Goal: Transaction & Acquisition: Register for event/course

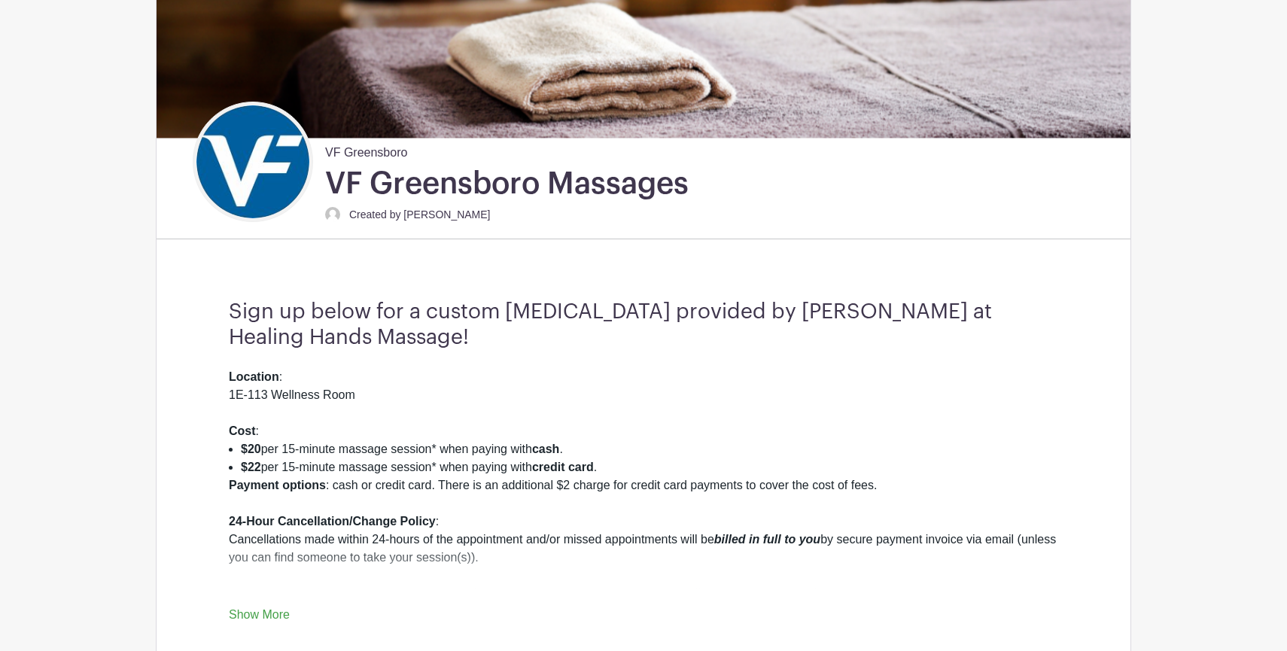
scroll to position [252, 0]
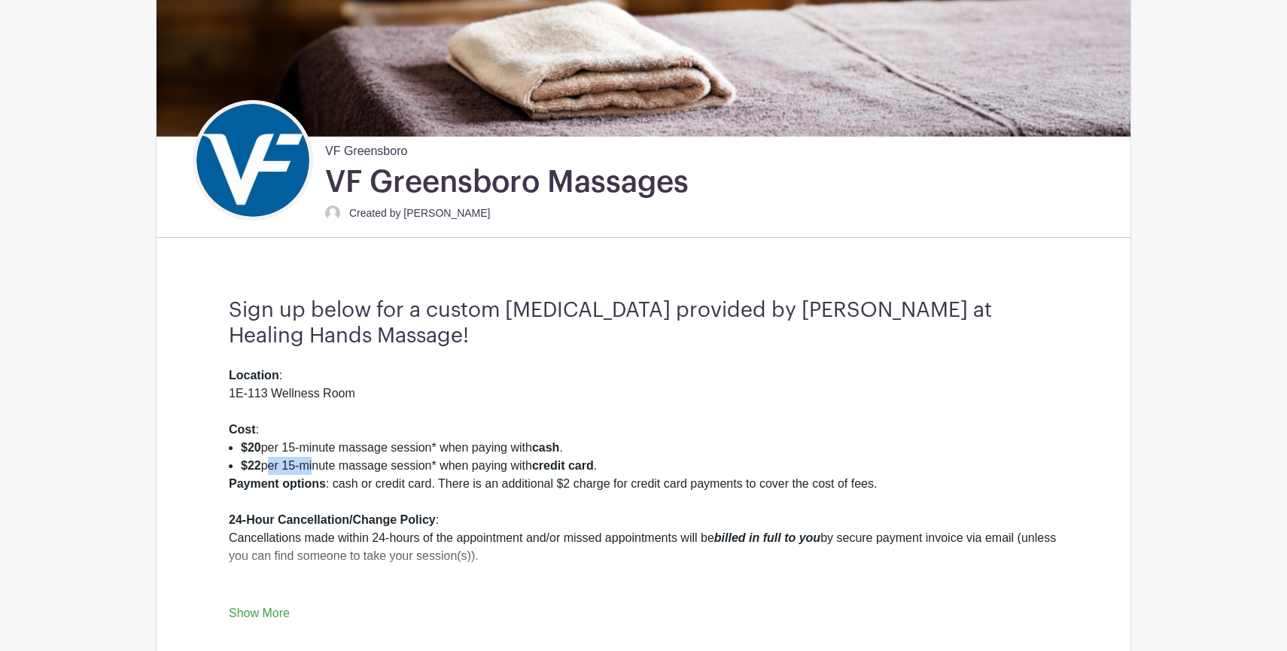
drag, startPoint x: 267, startPoint y: 458, endPoint x: 421, endPoint y: 458, distance: 154.3
click at [314, 458] on li "$22 per 15-minute massage session* when paying with credit card ." at bounding box center [649, 466] width 817 height 18
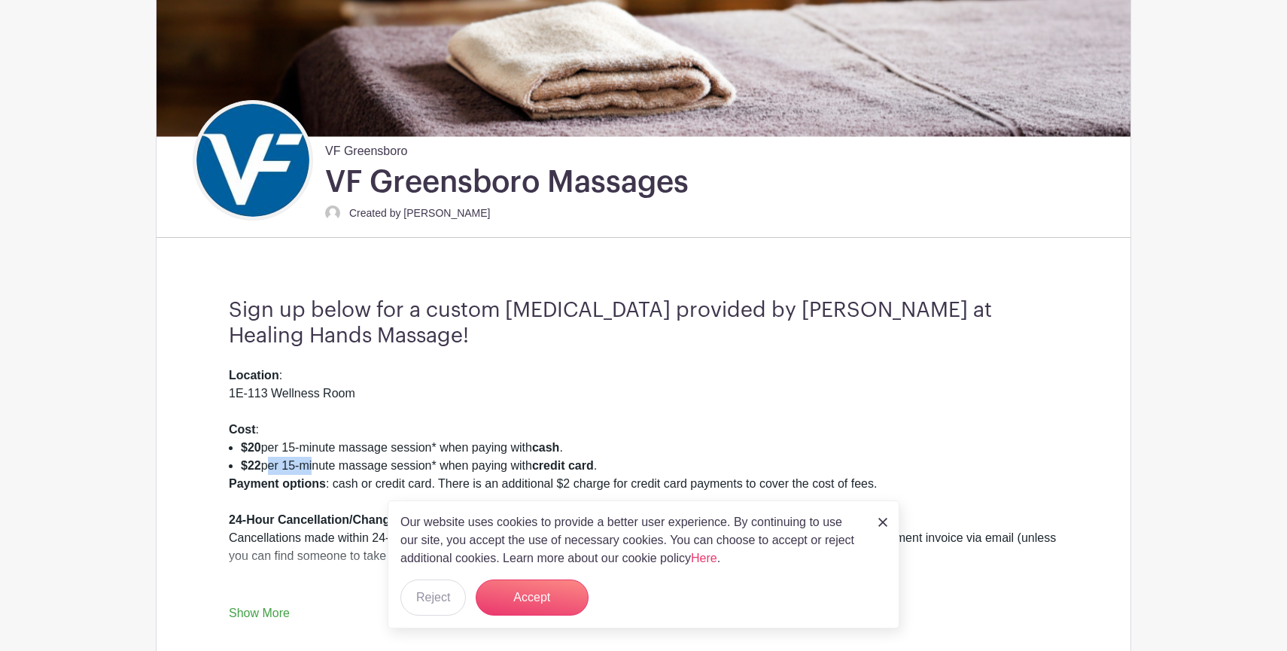
click at [421, 458] on li "$22 per 15-minute massage session* when paying with credit card ." at bounding box center [649, 466] width 817 height 18
click at [503, 594] on button "Accept" at bounding box center [532, 597] width 113 height 36
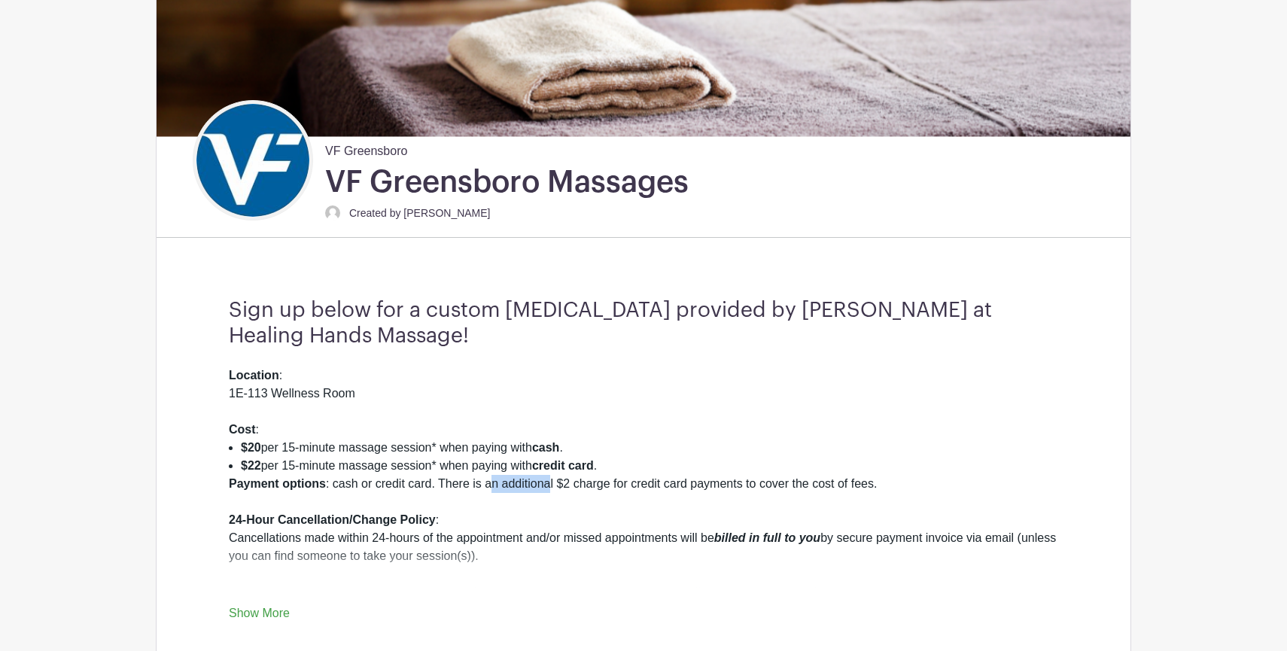
drag, startPoint x: 551, startPoint y: 488, endPoint x: 480, endPoint y: 488, distance: 70.7
click at [481, 488] on div "Payment options : cash or credit card. There is an additional $2 charge for cre…" at bounding box center [643, 583] width 829 height 217
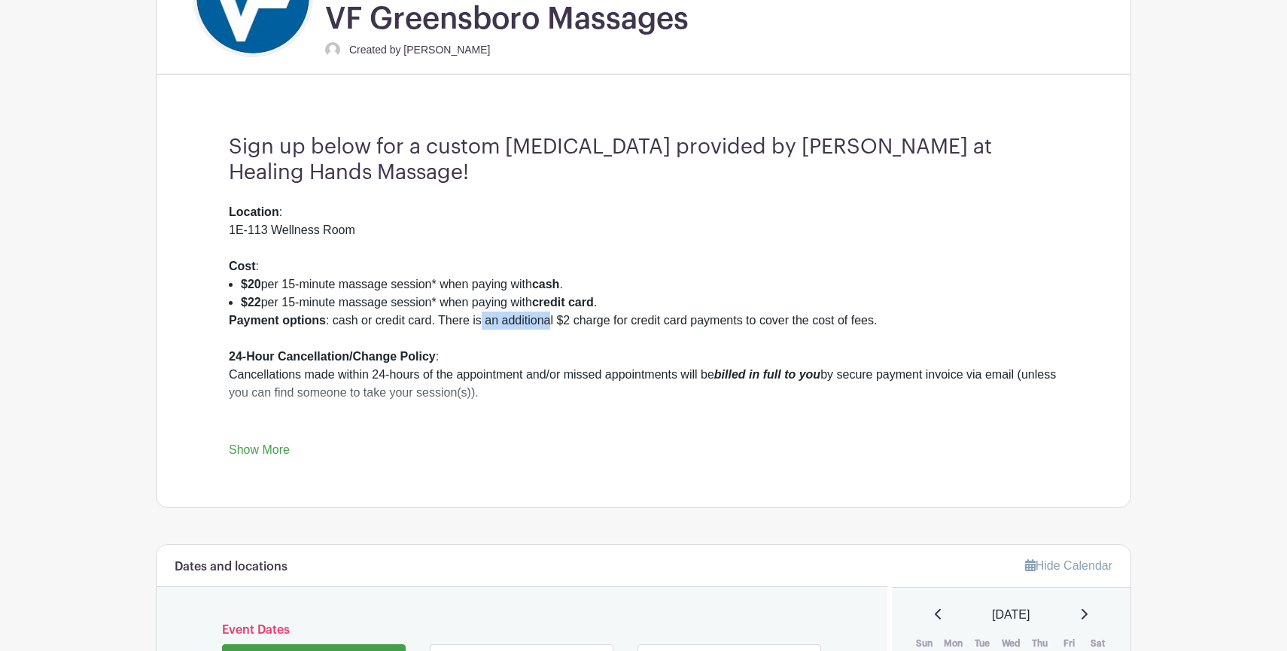
scroll to position [552, 0]
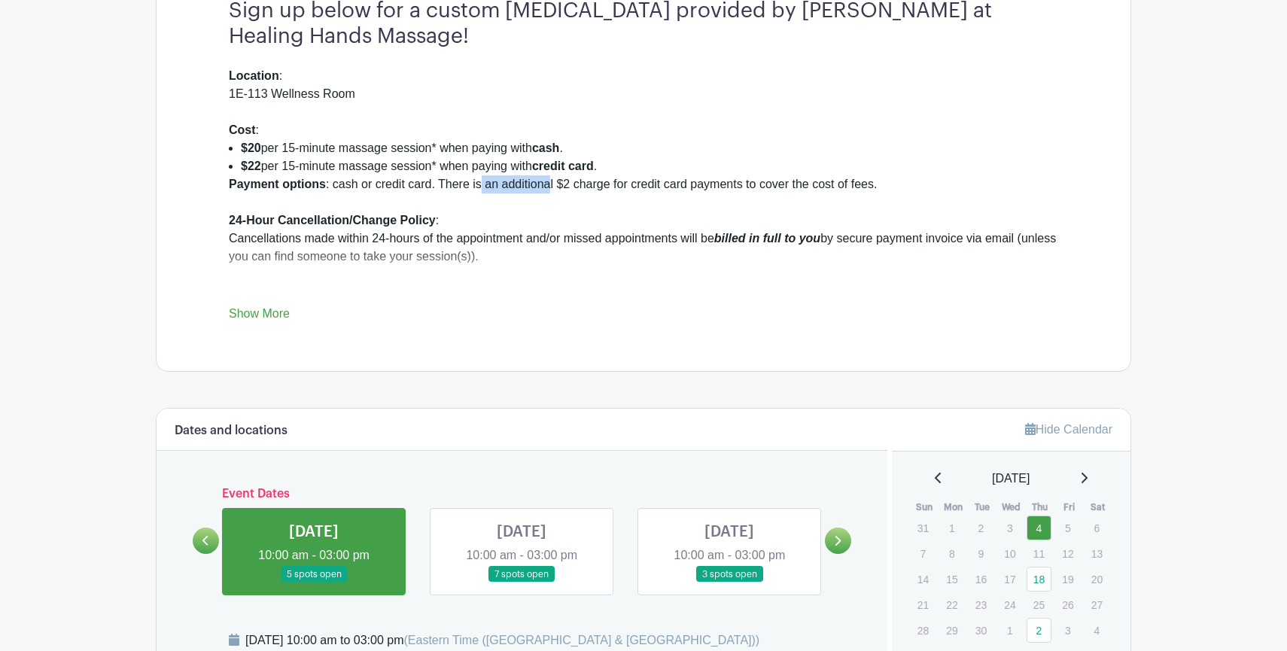
click at [276, 312] on link "Show More" at bounding box center [259, 316] width 61 height 19
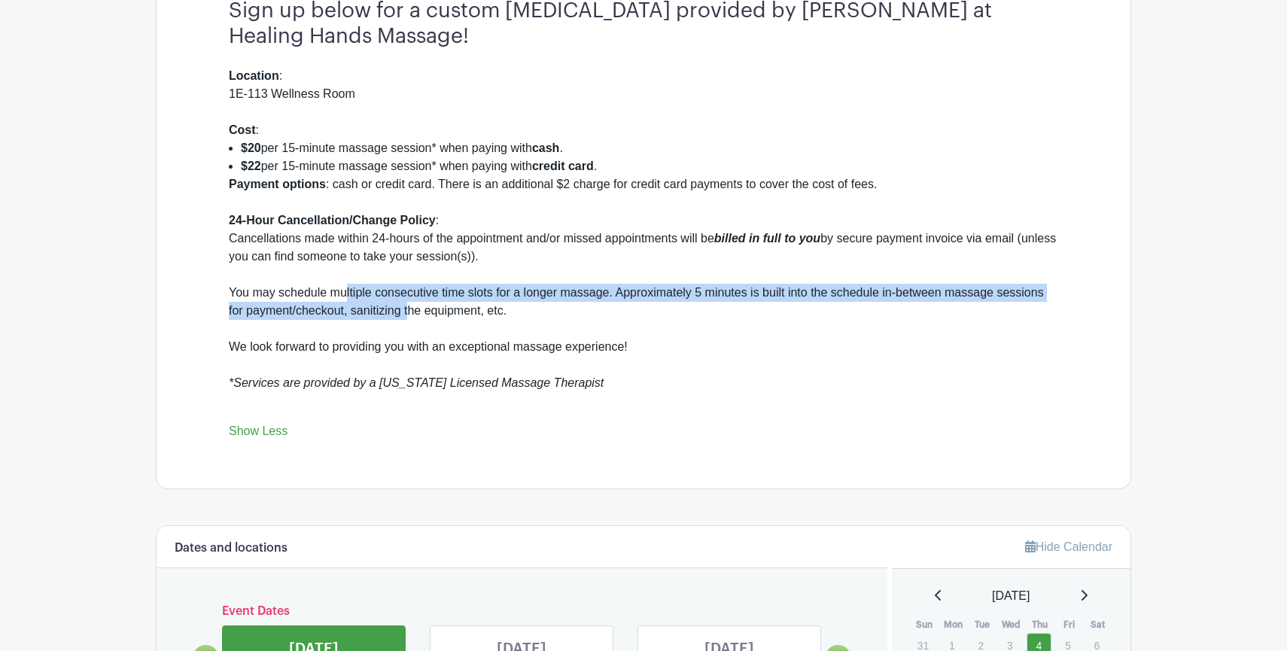
drag, startPoint x: 412, startPoint y: 309, endPoint x: 345, endPoint y: 303, distance: 67.2
click at [346, 303] on div "Payment options : cash or credit card. There is an additional $2 charge for cre…" at bounding box center [643, 283] width 829 height 217
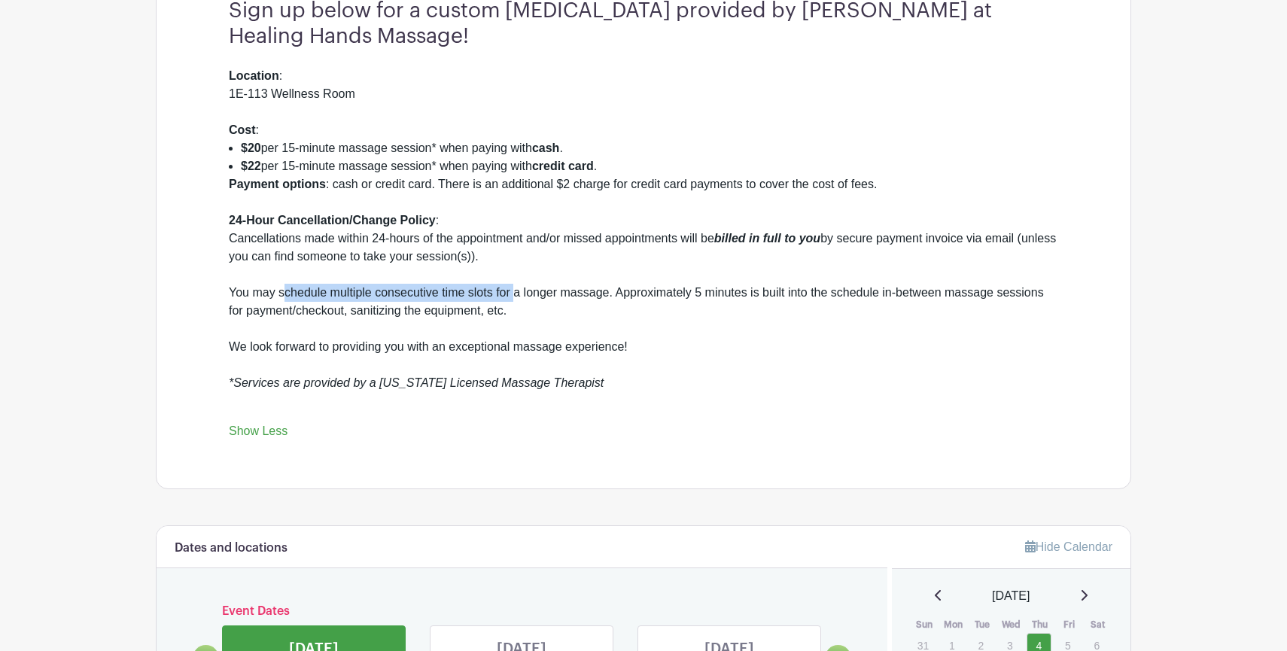
drag, startPoint x: 287, startPoint y: 291, endPoint x: 517, endPoint y: 291, distance: 230.3
click at [517, 291] on div "Payment options : cash or credit card. There is an additional $2 charge for cre…" at bounding box center [643, 283] width 829 height 217
drag, startPoint x: 627, startPoint y: 289, endPoint x: 548, endPoint y: 289, distance: 79.0
click at [552, 289] on div "Payment options : cash or credit card. There is an additional $2 charge for cre…" at bounding box center [643, 283] width 829 height 217
drag, startPoint x: 716, startPoint y: 295, endPoint x: 619, endPoint y: 295, distance: 97.1
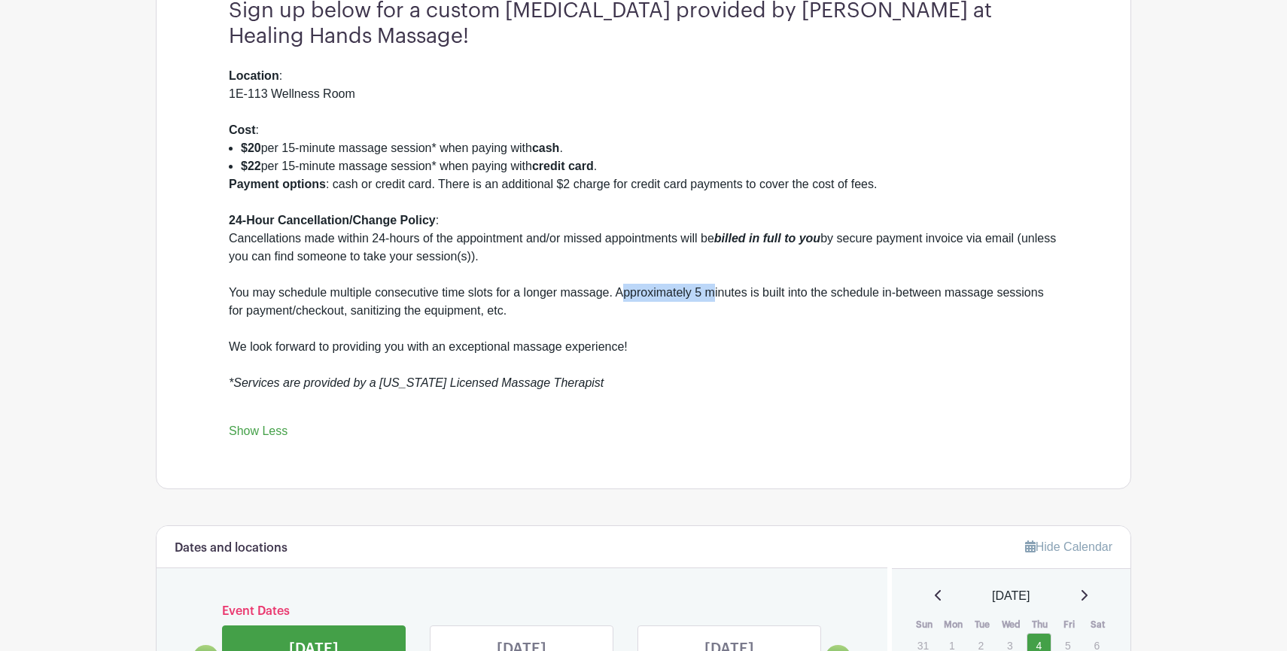
click at [620, 295] on div "Payment options : cash or credit card. There is an additional $2 charge for cre…" at bounding box center [643, 283] width 829 height 217
drag, startPoint x: 873, startPoint y: 294, endPoint x: 771, endPoint y: 294, distance: 102.4
click at [771, 294] on div "Payment options : cash or credit card. There is an additional $2 charge for cre…" at bounding box center [643, 283] width 829 height 217
drag, startPoint x: 1001, startPoint y: 294, endPoint x: 878, endPoint y: 294, distance: 122.7
click at [878, 294] on div "Payment options : cash or credit card. There is an additional $2 charge for cre…" at bounding box center [643, 283] width 829 height 217
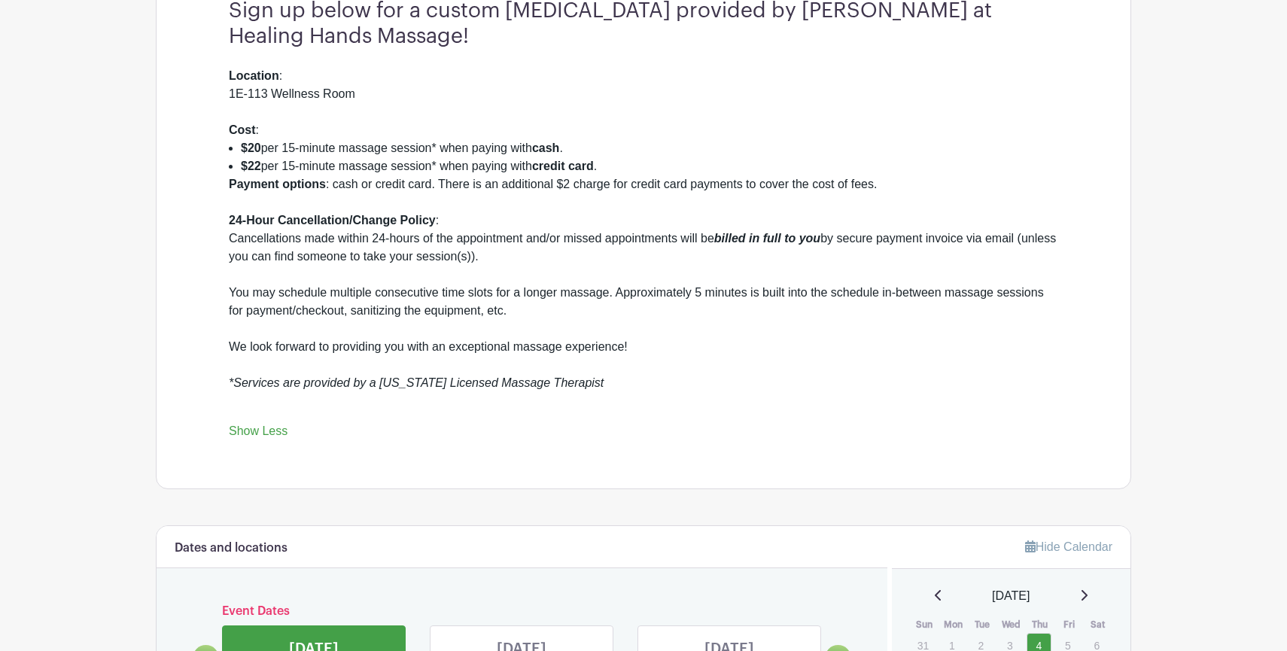
drag, startPoint x: 1020, startPoint y: 294, endPoint x: 943, endPoint y: 285, distance: 77.3
click at [1008, 294] on div "Payment options : cash or credit card. There is an additional $2 charge for cre…" at bounding box center [643, 283] width 829 height 217
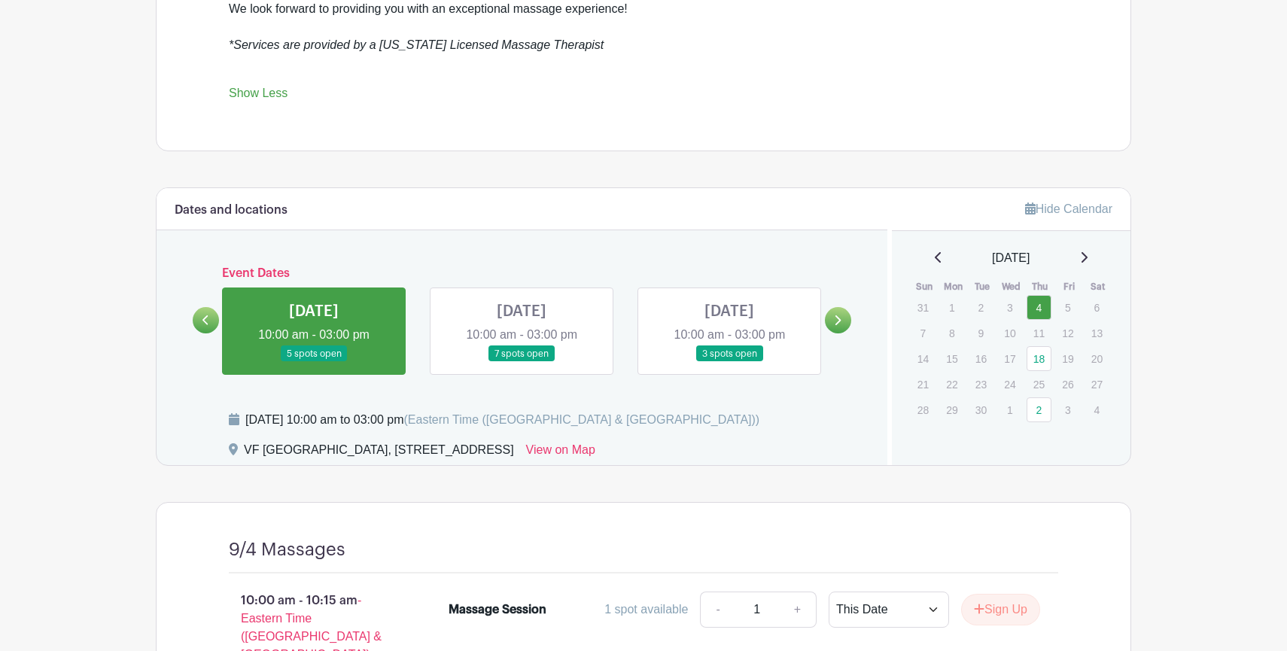
scroll to position [908, 0]
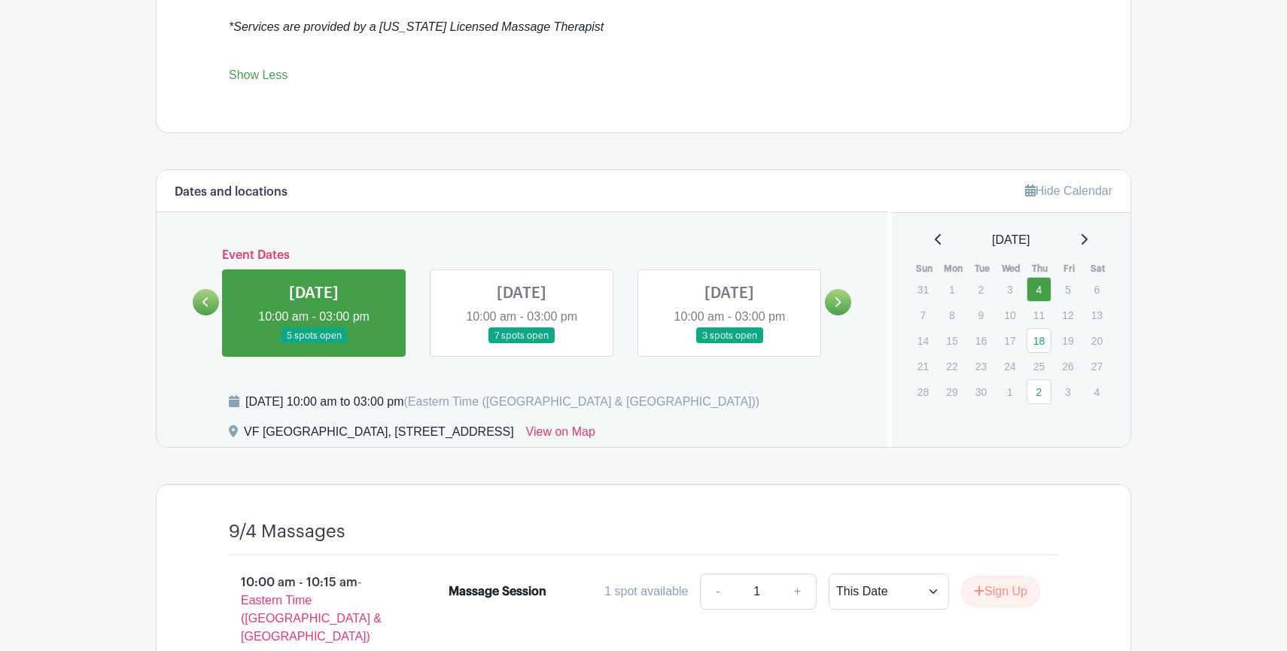
click at [314, 344] on link at bounding box center [314, 344] width 0 height 0
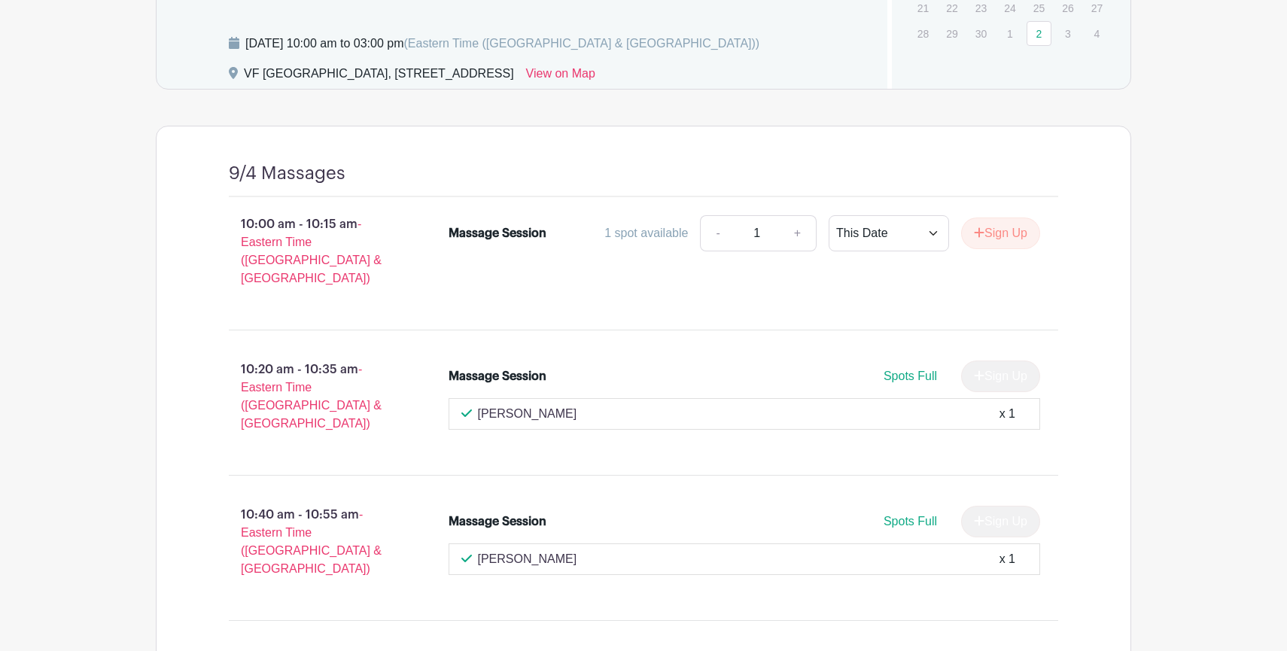
scroll to position [1278, 0]
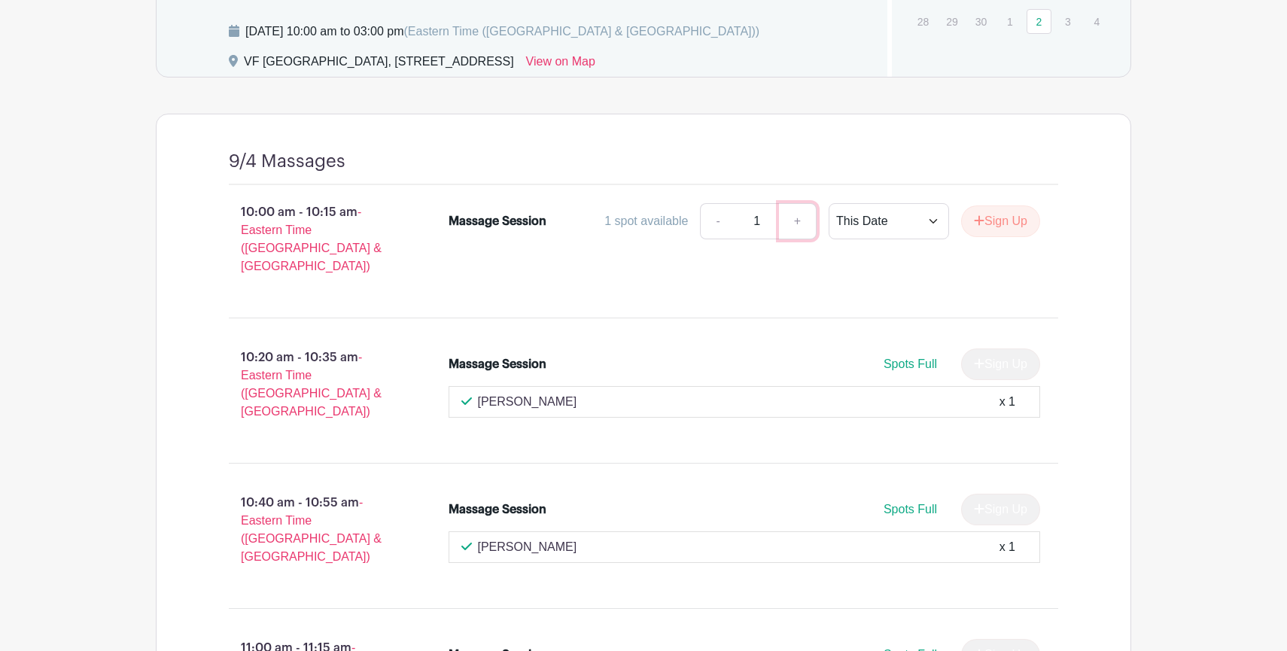
click at [806, 224] on link "+" at bounding box center [798, 221] width 38 height 36
click at [931, 214] on select "This Date Select Dates" at bounding box center [889, 221] width 120 height 36
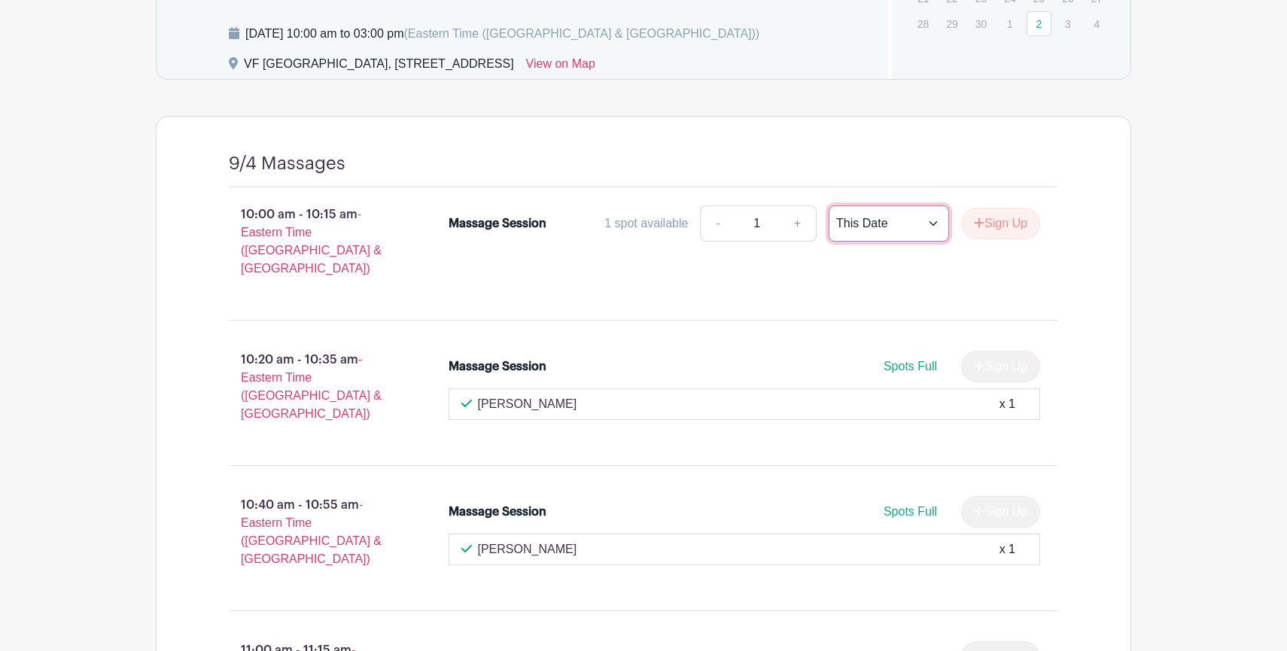
scroll to position [1280, 0]
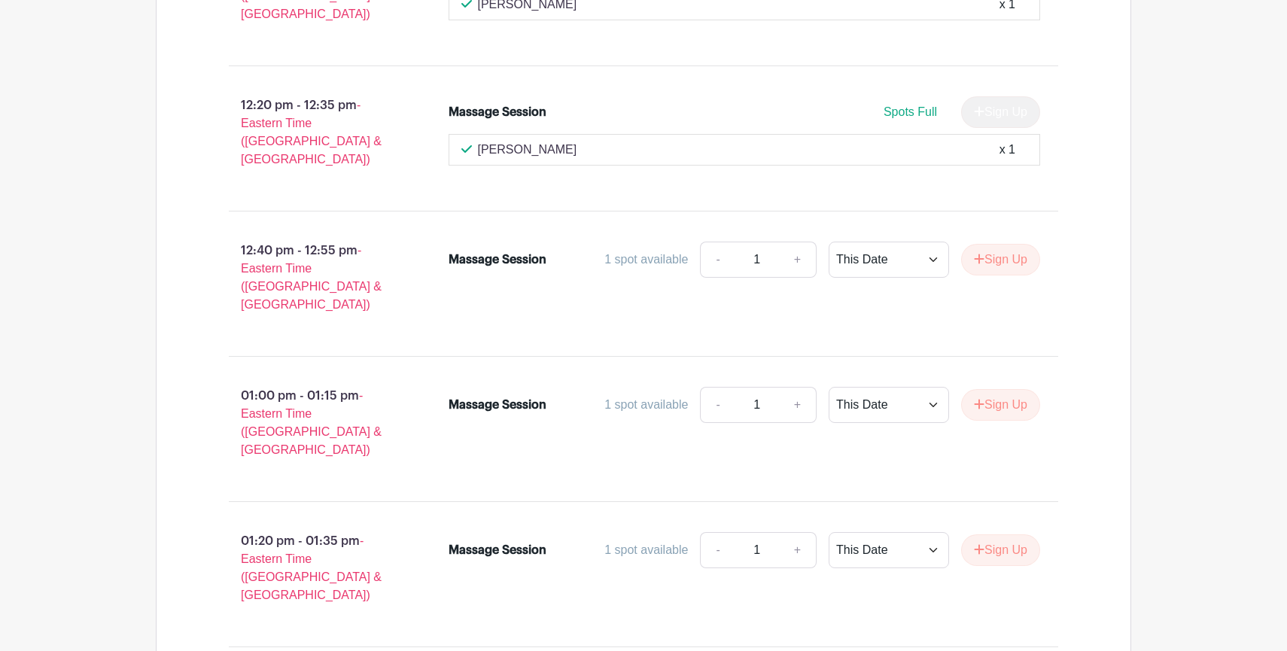
scroll to position [2380, 0]
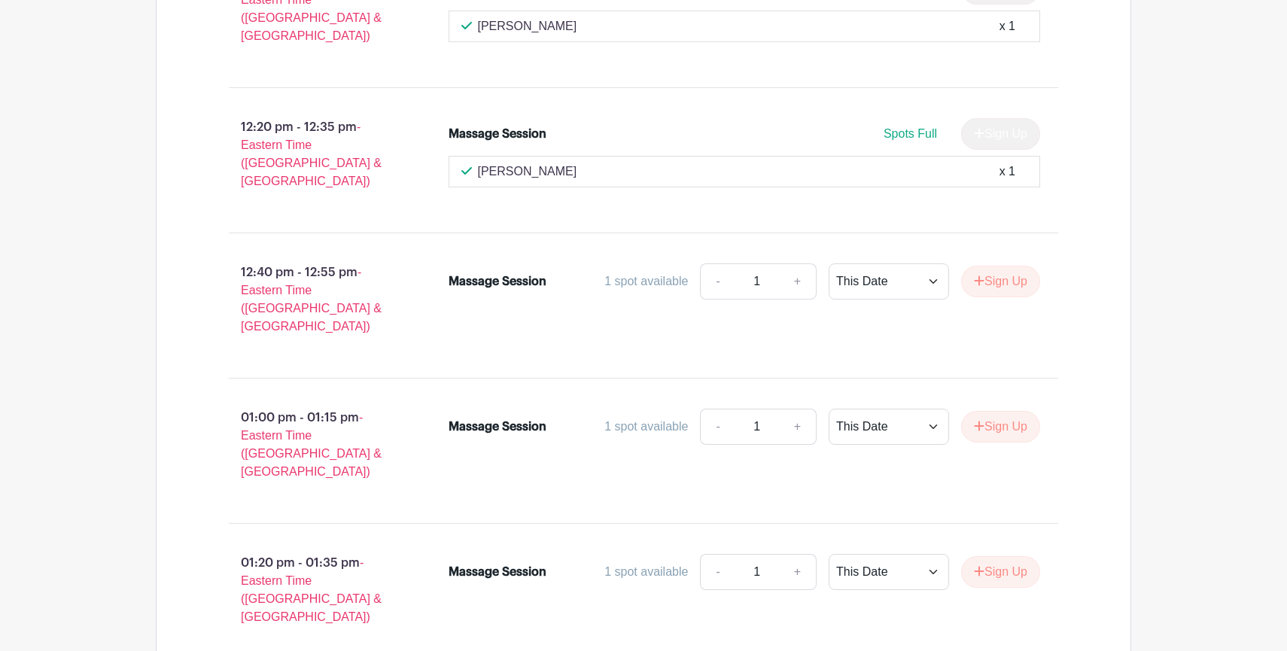
click at [1120, 490] on div "9/4 Massages 10:00 am - 10:15 am - Eastern Time ([GEOGRAPHIC_DATA] & [GEOGRAPHI…" at bounding box center [643, 156] width 975 height 2288
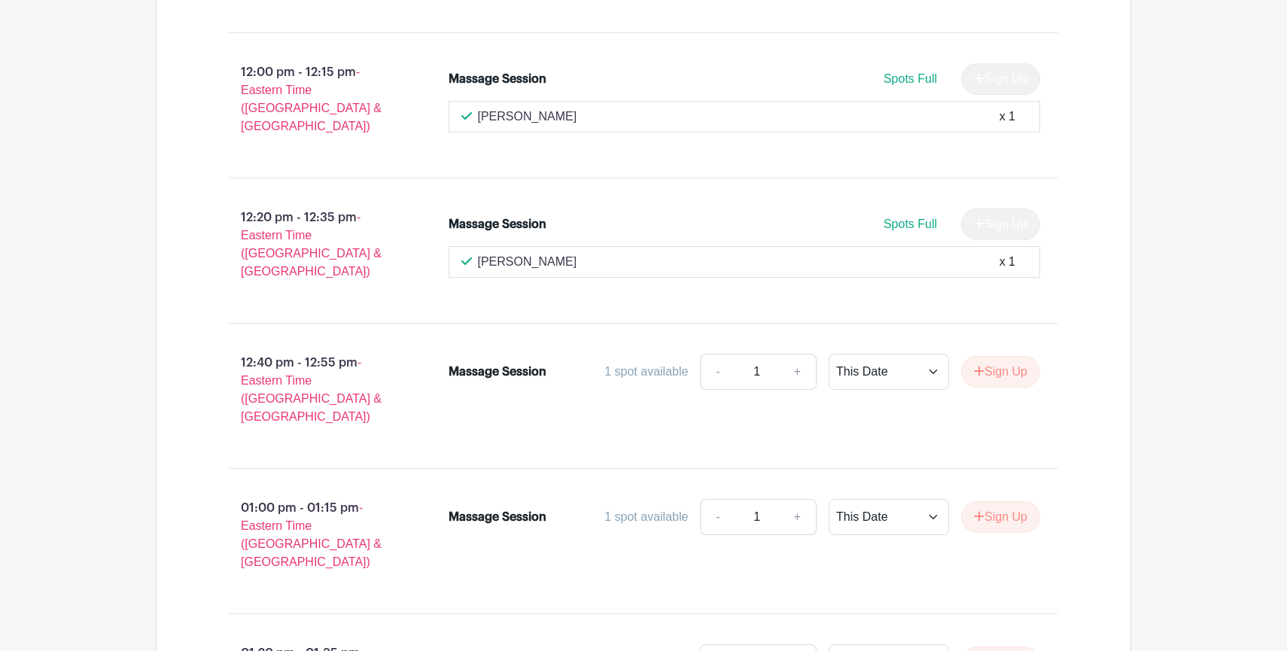
scroll to position [2290, 0]
click at [797, 353] on link "+" at bounding box center [798, 371] width 38 height 36
drag, startPoint x: 461, startPoint y: 248, endPoint x: 531, endPoint y: 248, distance: 70.0
click at [531, 362] on div "Massage Session" at bounding box center [498, 371] width 98 height 18
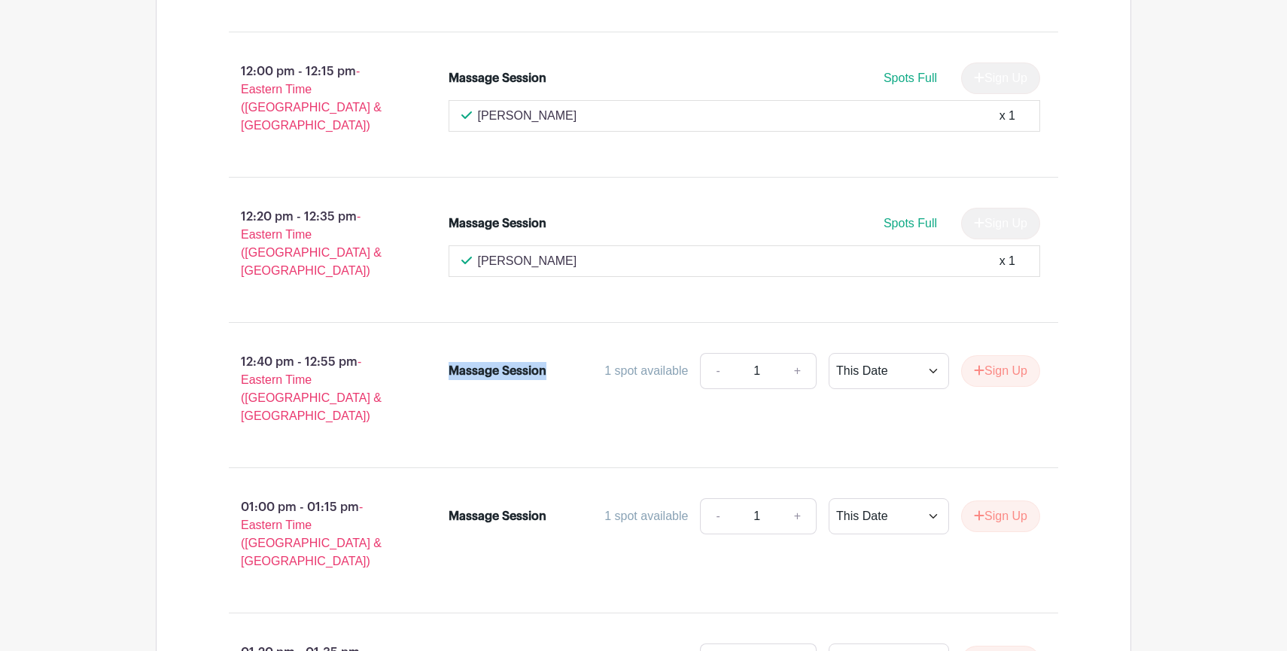
drag, startPoint x: 549, startPoint y: 248, endPoint x: 433, endPoint y: 248, distance: 115.9
click at [436, 347] on div "Massage Session 1 spot available - 1 + This Date Select Dates Select Dates Sign…" at bounding box center [753, 395] width 659 height 96
click at [430, 347] on div "Massage Session 1 spot available - 1 + This Date Select Dates Select Dates Sign…" at bounding box center [753, 395] width 659 height 96
drag, startPoint x: 449, startPoint y: 248, endPoint x: 545, endPoint y: 251, distance: 95.6
click at [545, 362] on div "Massage Session" at bounding box center [498, 371] width 98 height 18
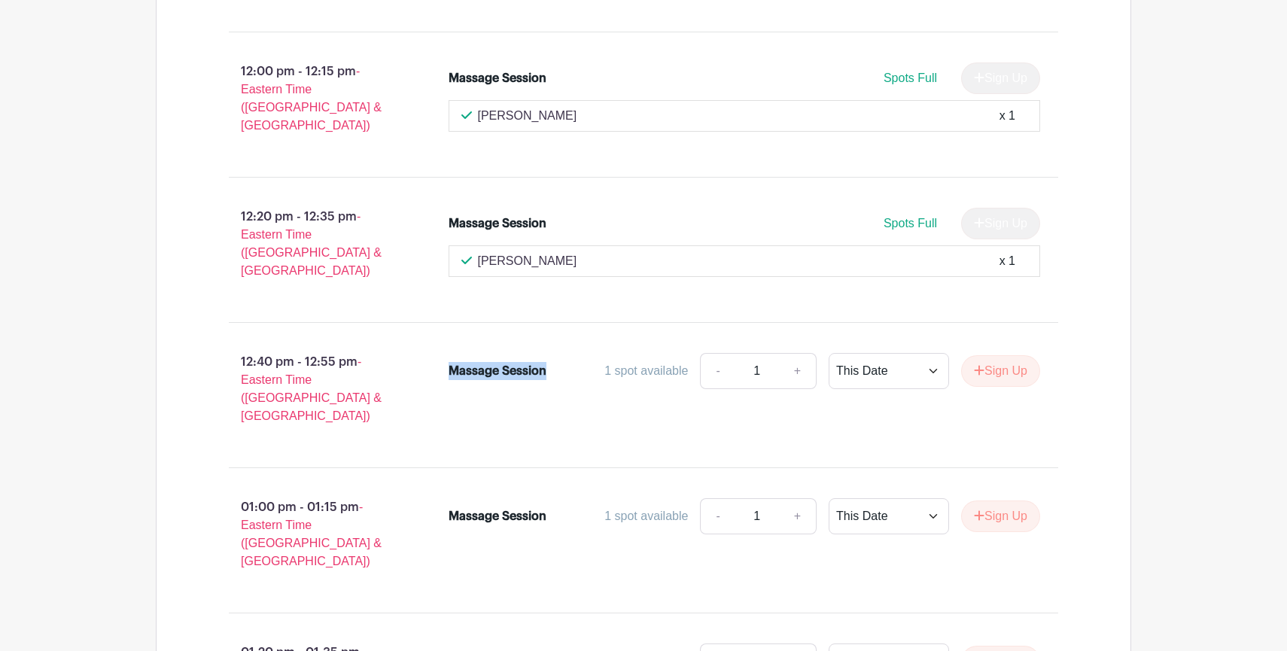
click at [545, 362] on div "Massage Session" at bounding box center [498, 371] width 98 height 18
drag, startPoint x: 545, startPoint y: 251, endPoint x: 433, endPoint y: 251, distance: 111.4
click at [436, 347] on div "Massage Session 1 spot available - 1 + This Date Select Dates Select Dates Sign…" at bounding box center [753, 395] width 659 height 96
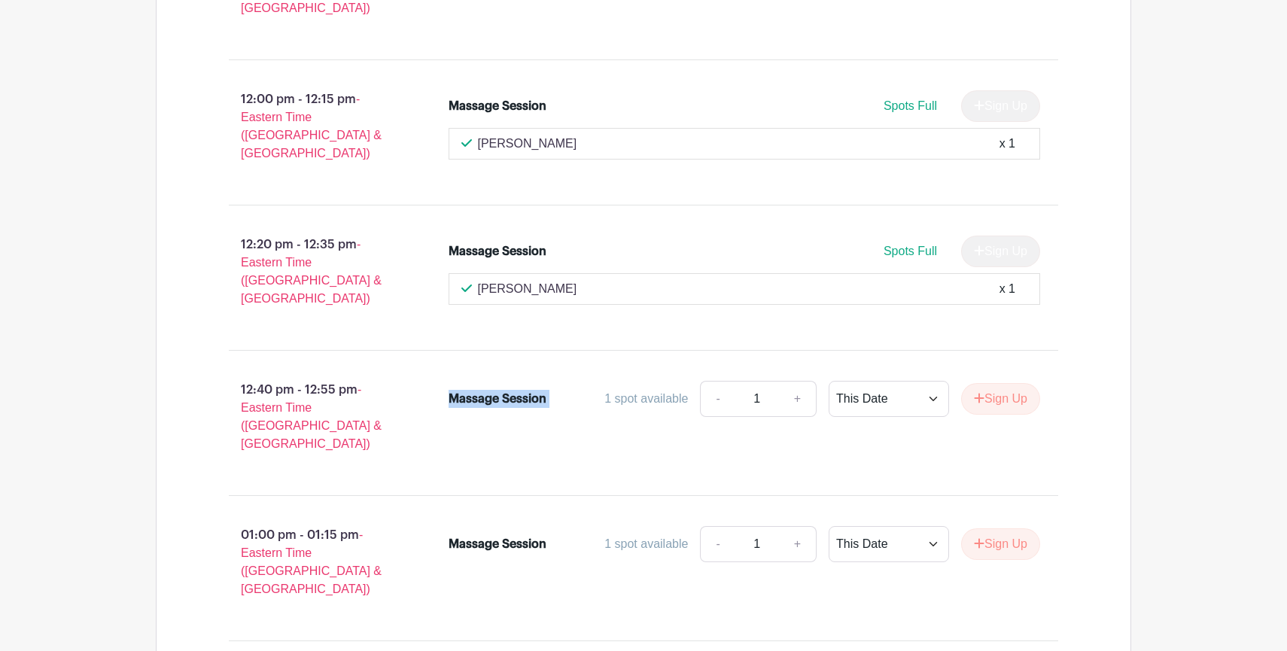
scroll to position [2274, 0]
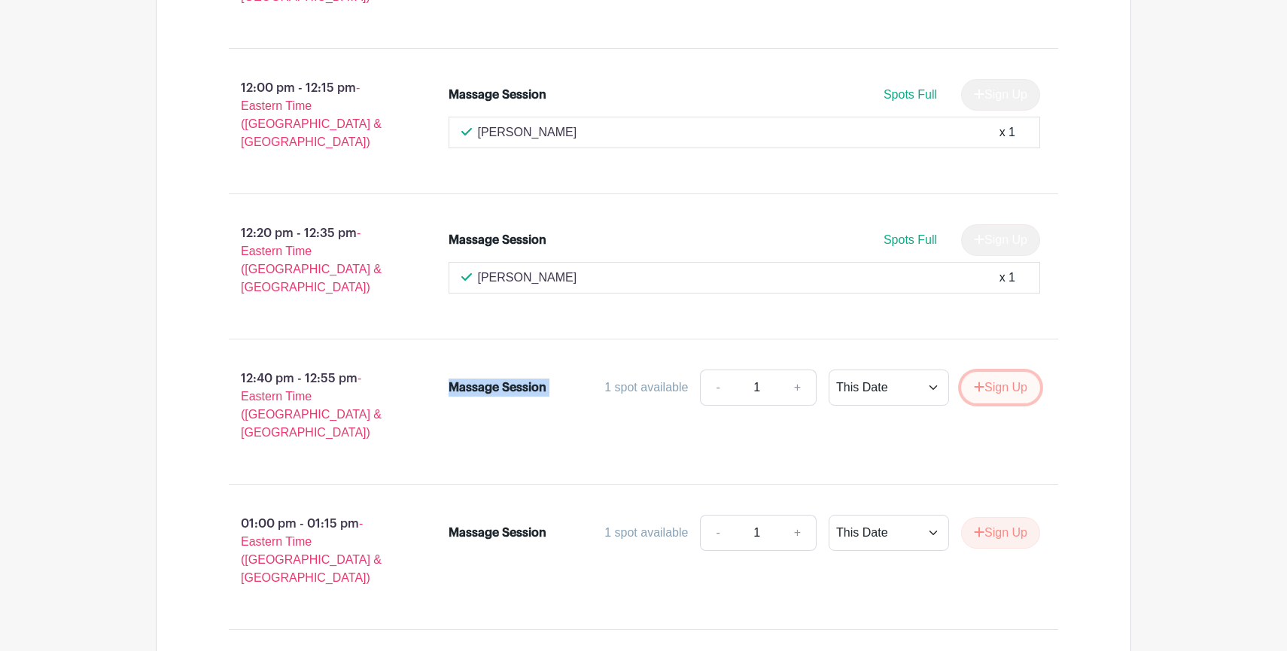
click at [991, 372] on button "Sign Up" at bounding box center [1000, 388] width 79 height 32
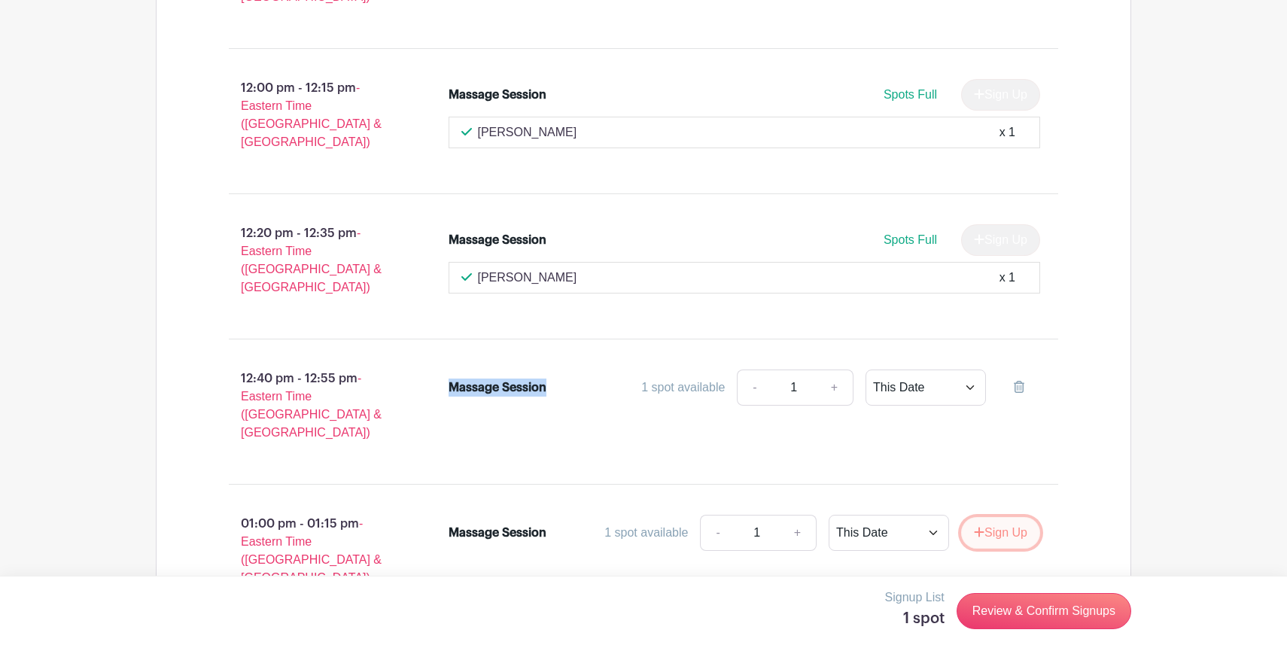
click at [993, 517] on button "Sign Up" at bounding box center [1000, 533] width 79 height 32
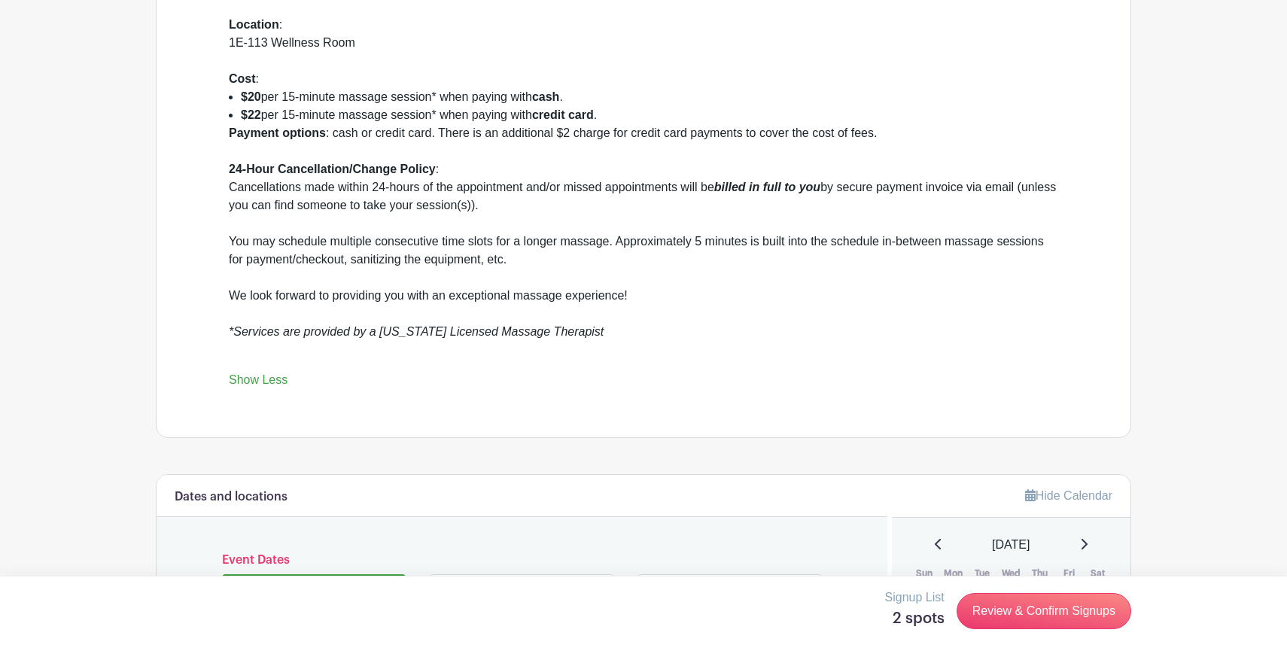
scroll to position [607, 0]
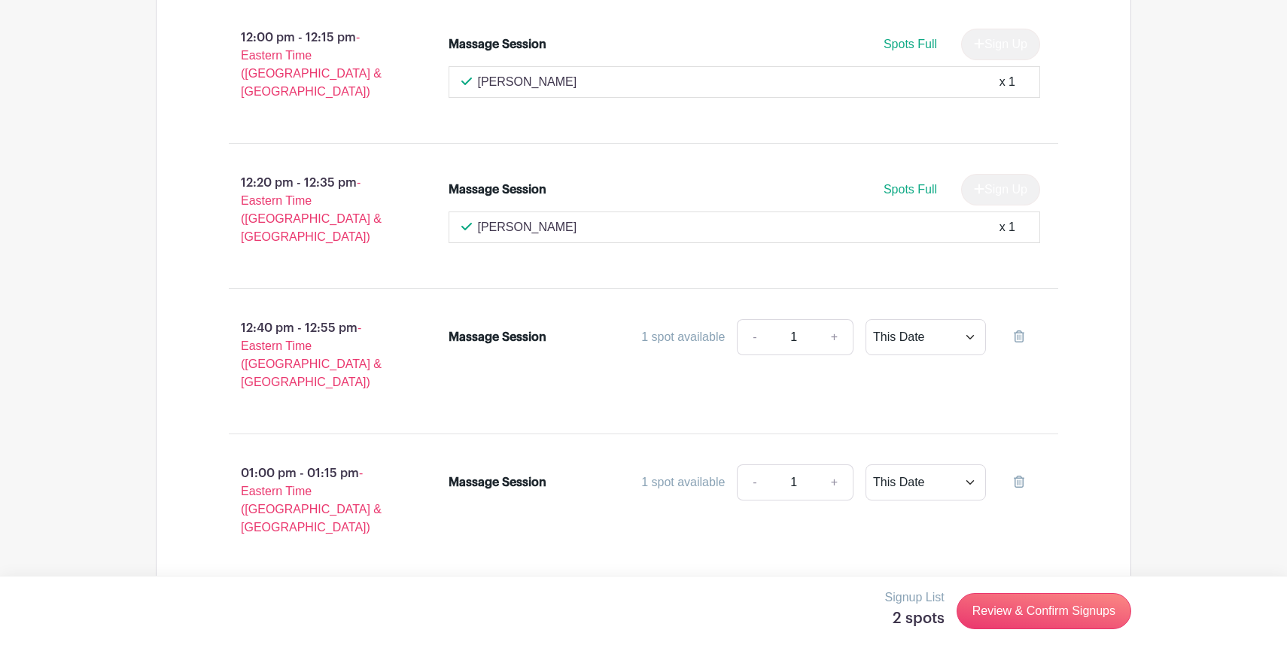
scroll to position [2304, 0]
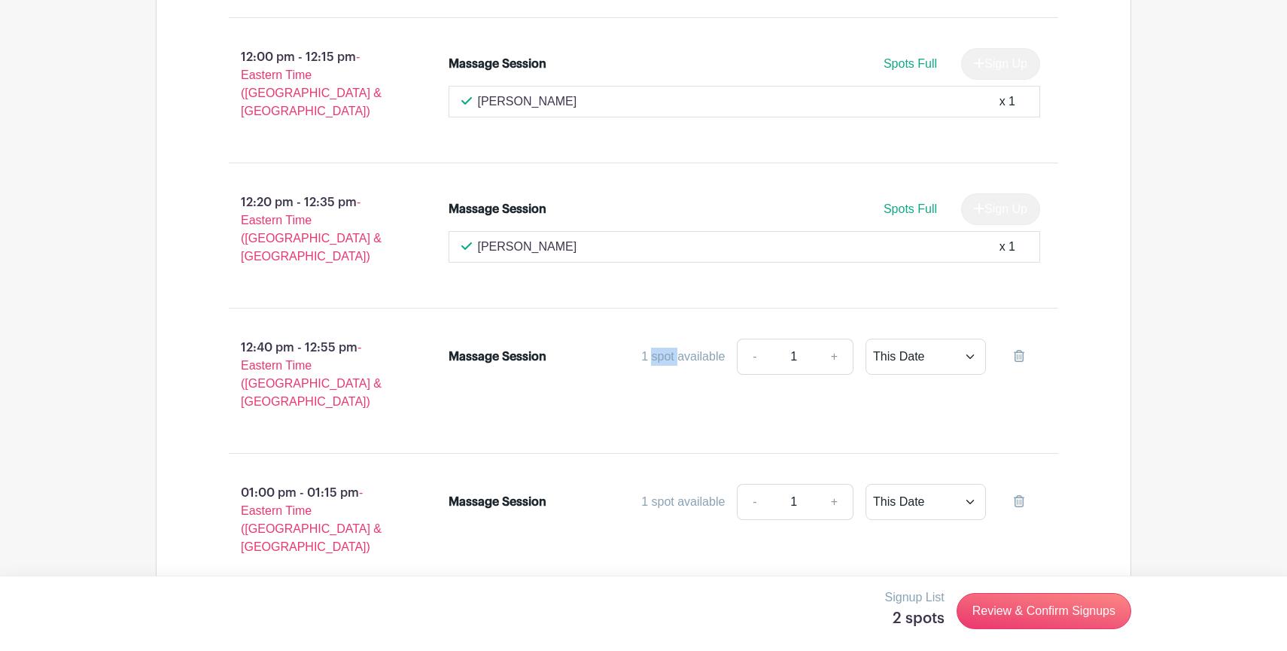
drag, startPoint x: 649, startPoint y: 233, endPoint x: 680, endPoint y: 236, distance: 30.3
click at [680, 348] on div "1 spot available" at bounding box center [683, 357] width 84 height 18
drag, startPoint x: 710, startPoint y: 236, endPoint x: 668, endPoint y: 236, distance: 42.9
click at [668, 348] on div "1 spot available" at bounding box center [683, 357] width 84 height 18
click at [1025, 599] on link "Review & Confirm Signups" at bounding box center [1044, 611] width 175 height 36
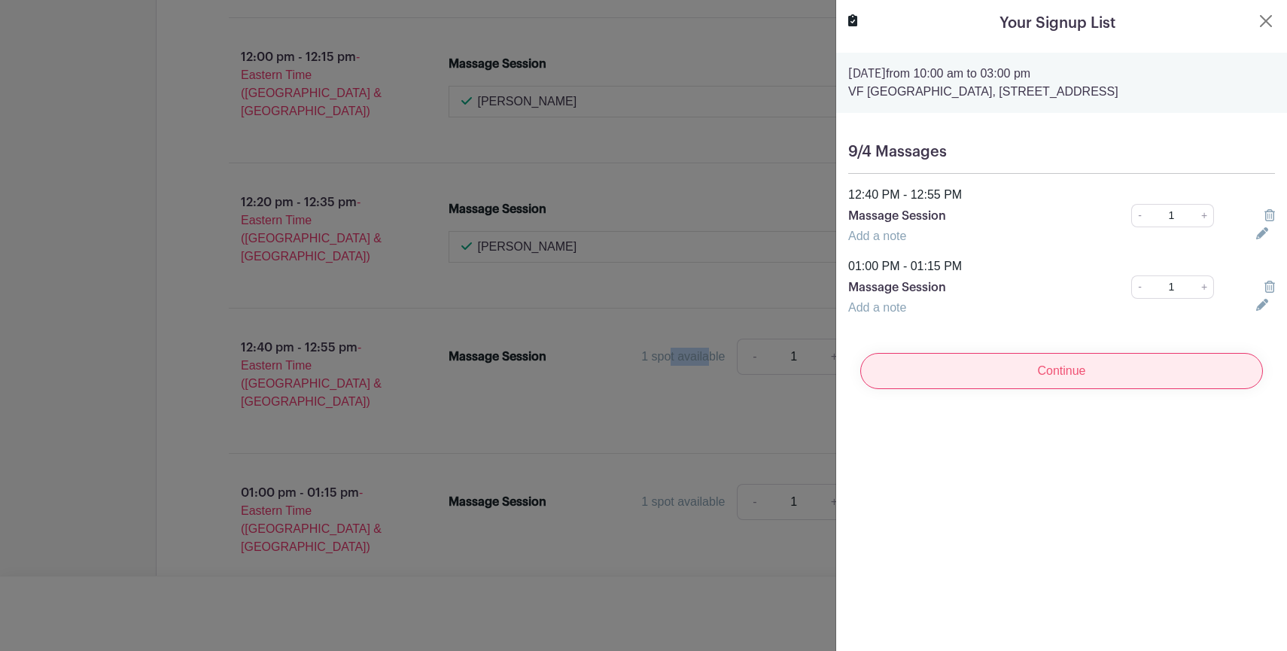
click at [1056, 389] on input "Continue" at bounding box center [1061, 371] width 403 height 36
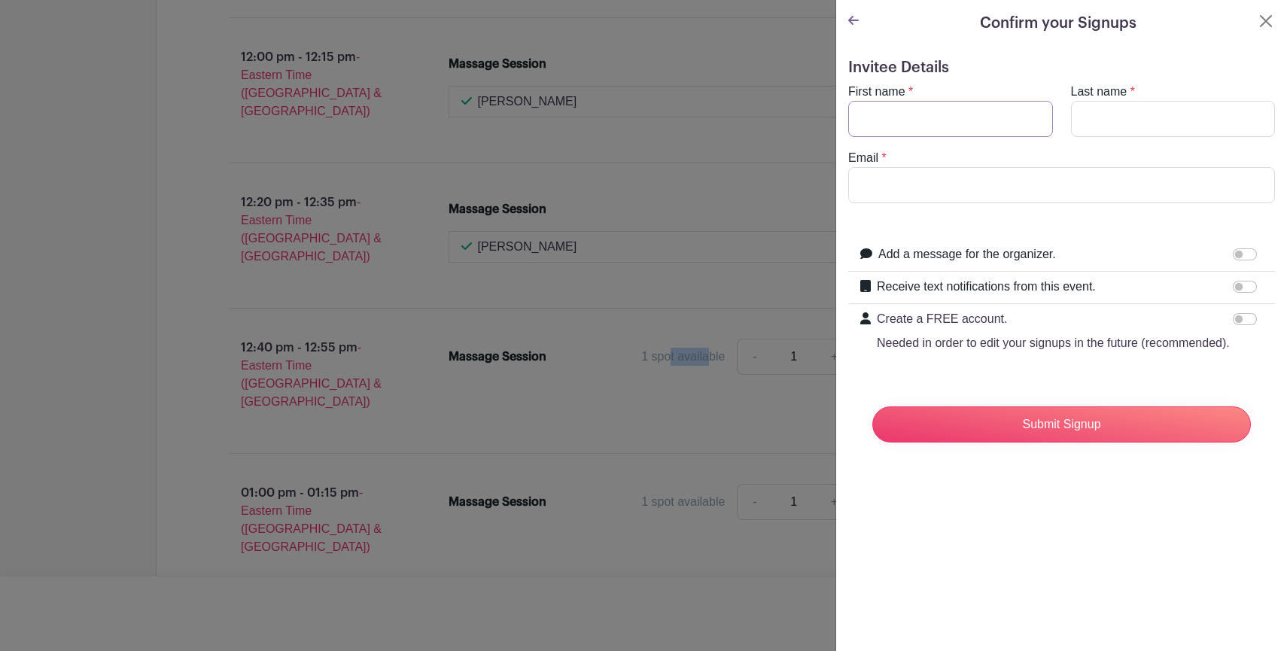
click at [966, 116] on input "First name" at bounding box center [950, 119] width 205 height 36
type input "[PERSON_NAME]"
type input "Pasagadi"
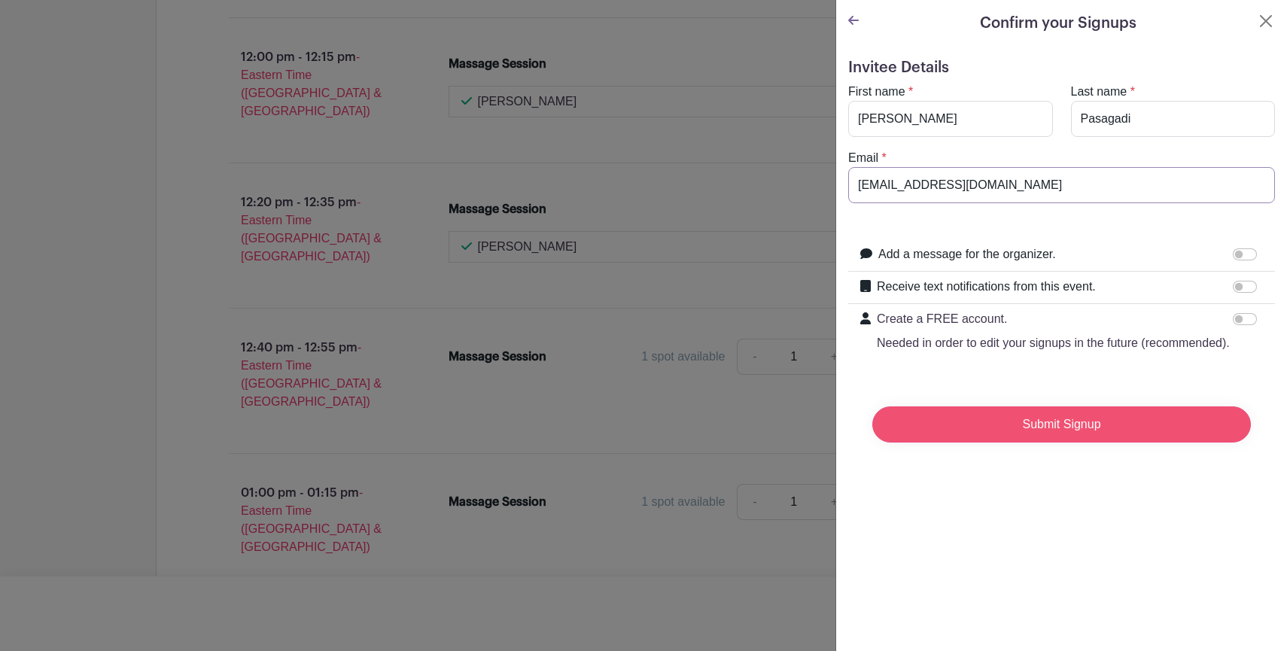
type input "[EMAIL_ADDRESS][DOMAIN_NAME]"
click at [1039, 428] on input "Submit Signup" at bounding box center [1061, 424] width 379 height 36
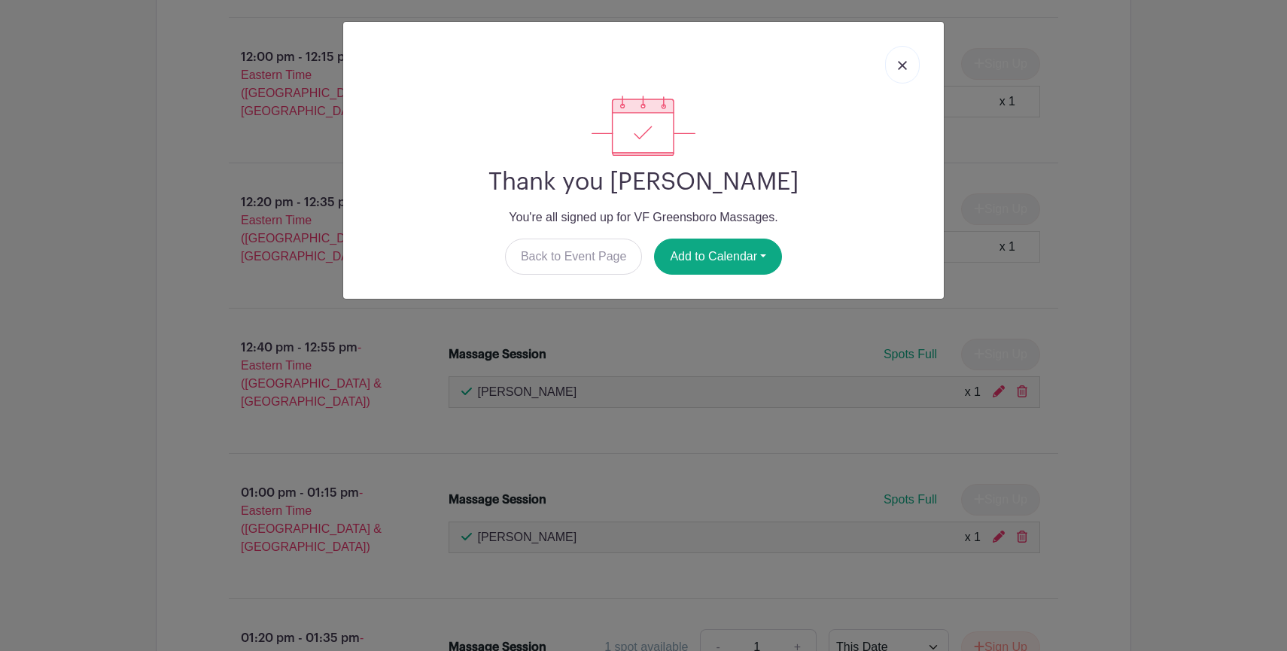
click at [896, 60] on link at bounding box center [902, 65] width 35 height 38
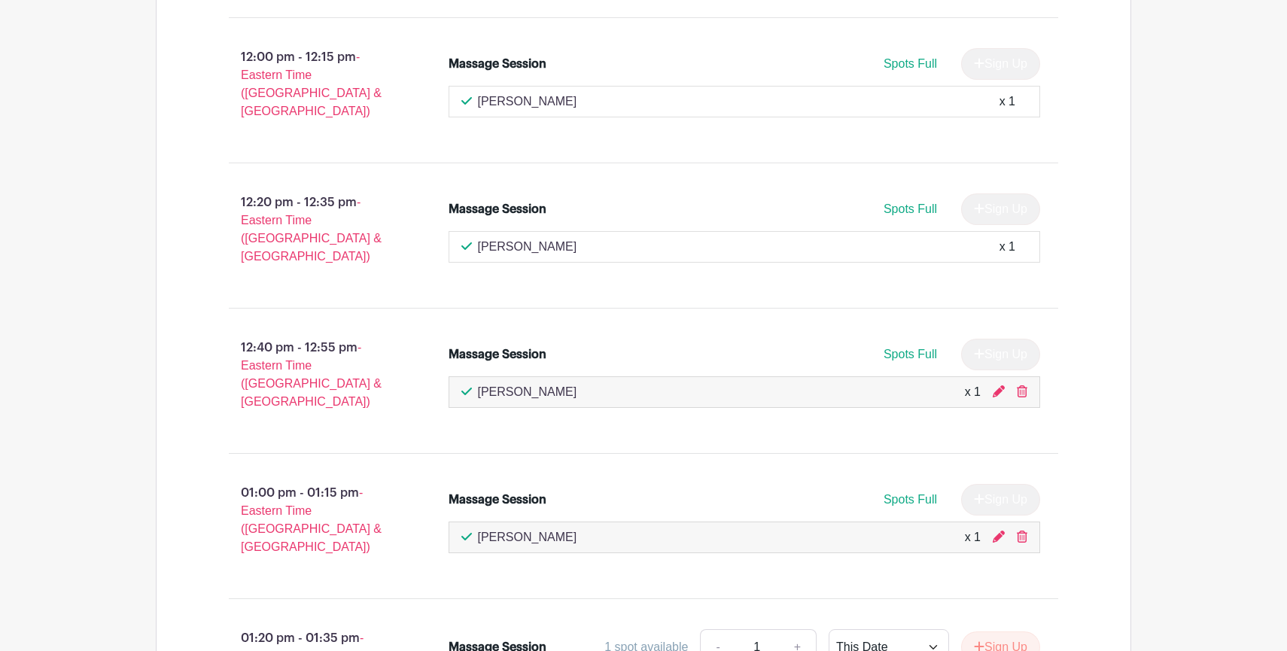
click at [1107, 323] on div "9/4 Massages 10:00 am - 10:15 am - Eastern Time ([GEOGRAPHIC_DATA] & [GEOGRAPHI…" at bounding box center [643, 231] width 975 height 2288
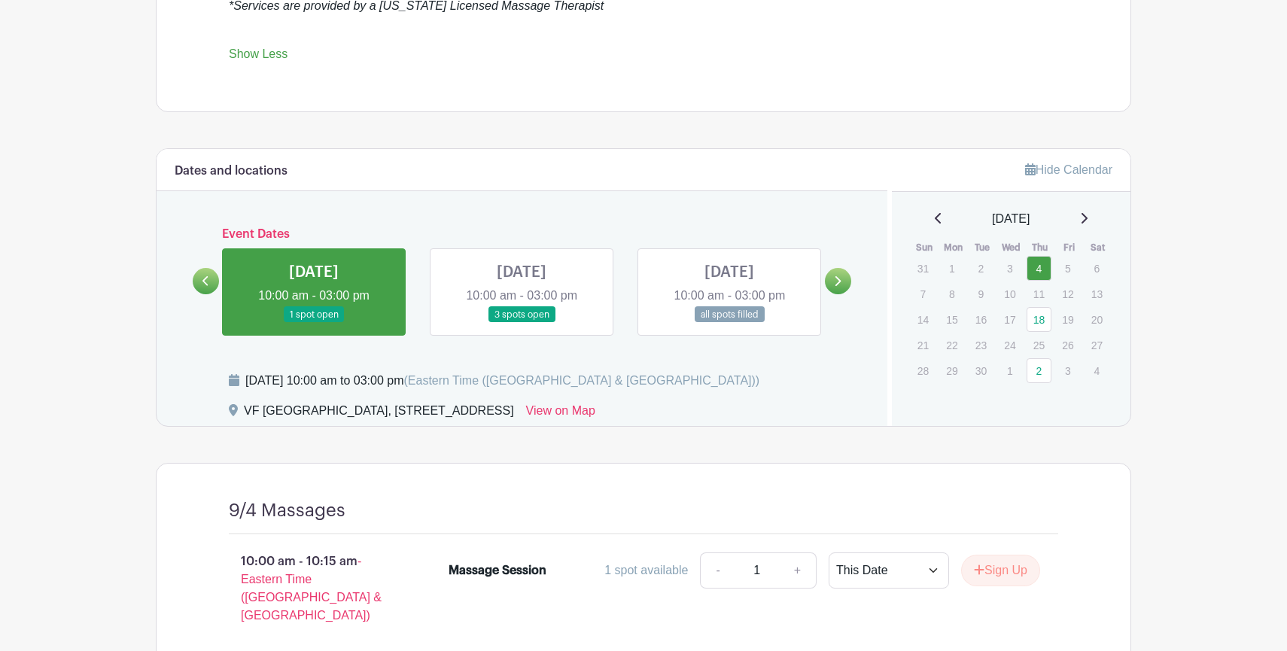
scroll to position [909, 0]
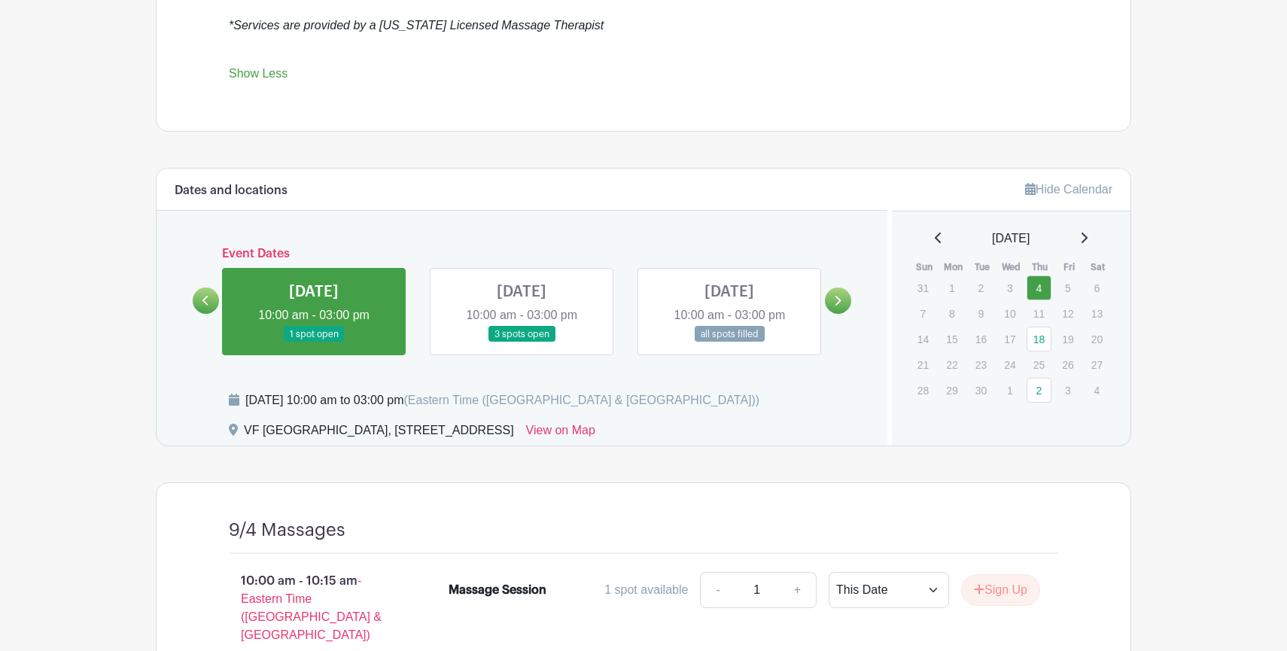
click at [522, 342] on link at bounding box center [522, 342] width 0 height 0
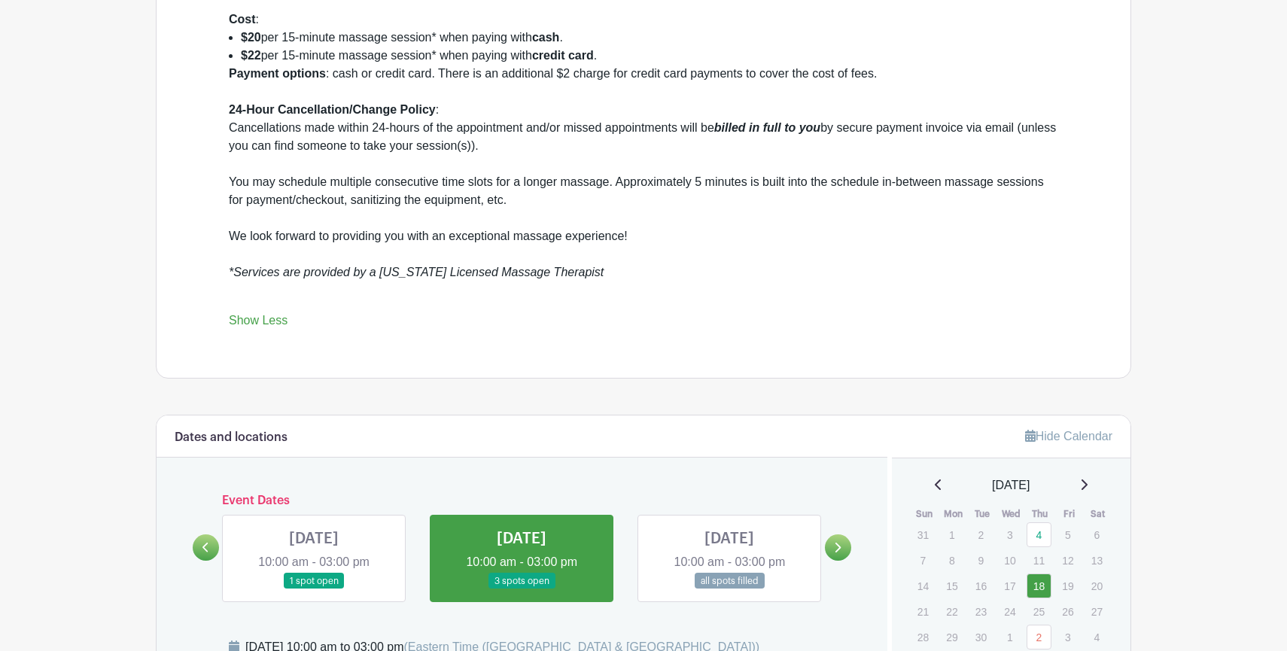
scroll to position [645, 0]
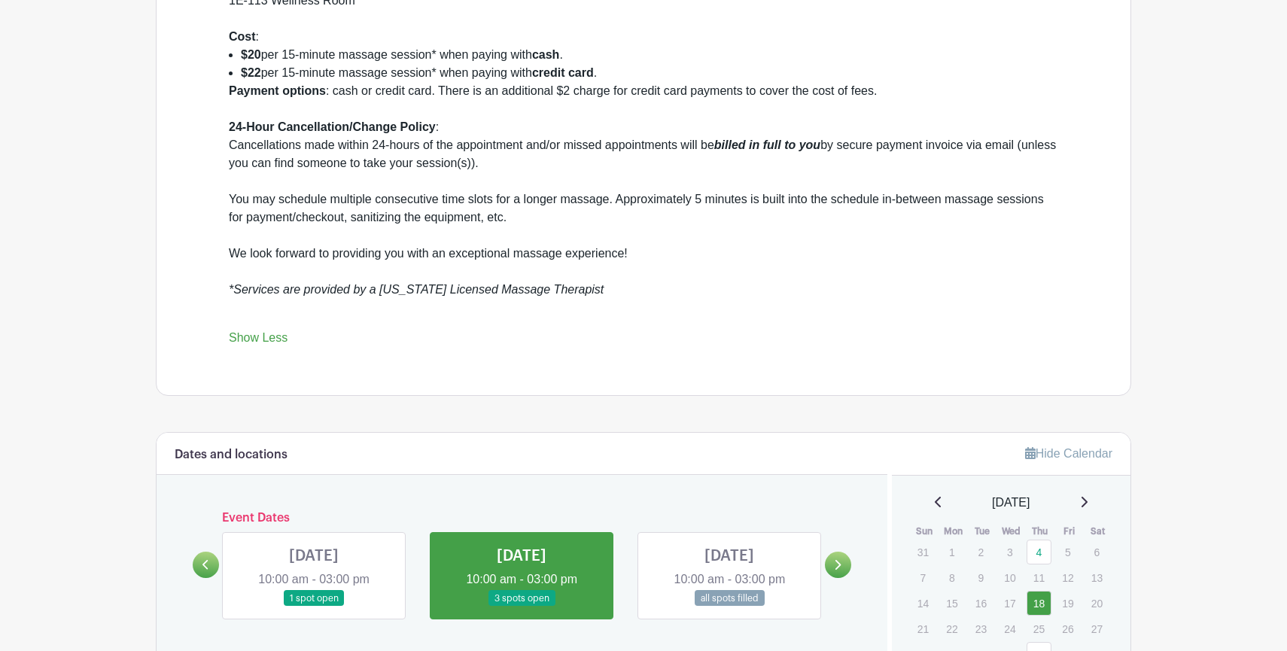
click at [729, 607] on link at bounding box center [729, 607] width 0 height 0
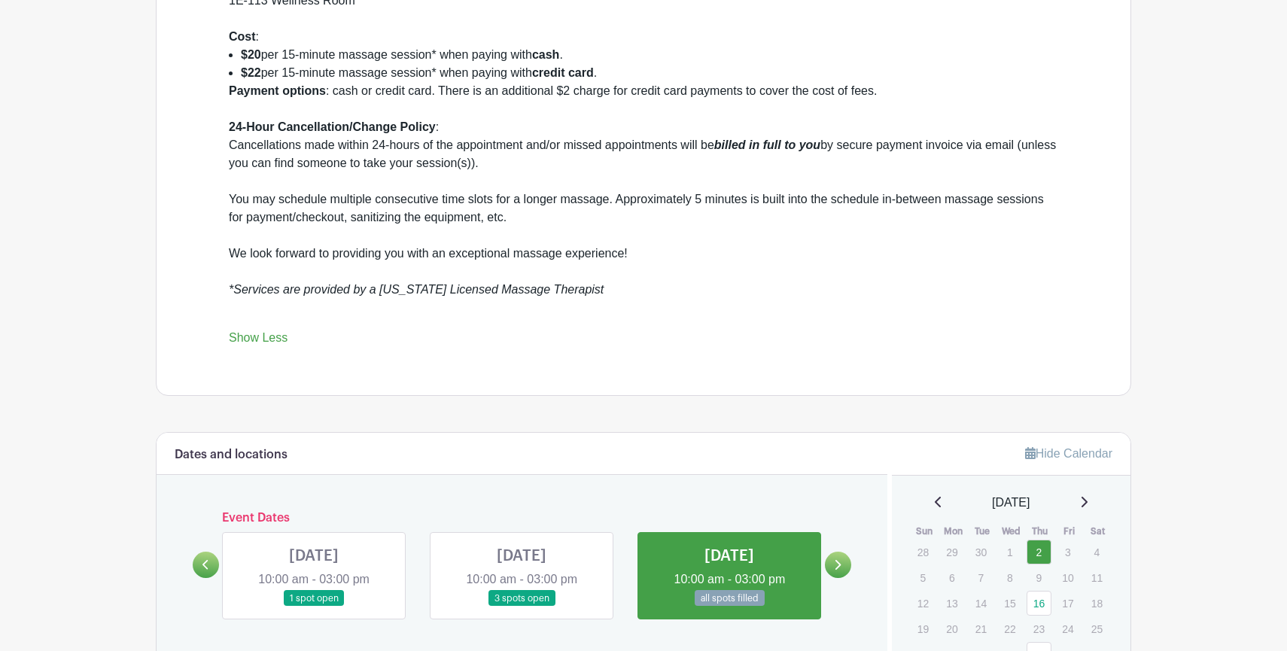
click at [838, 570] on icon at bounding box center [838, 565] width 6 height 10
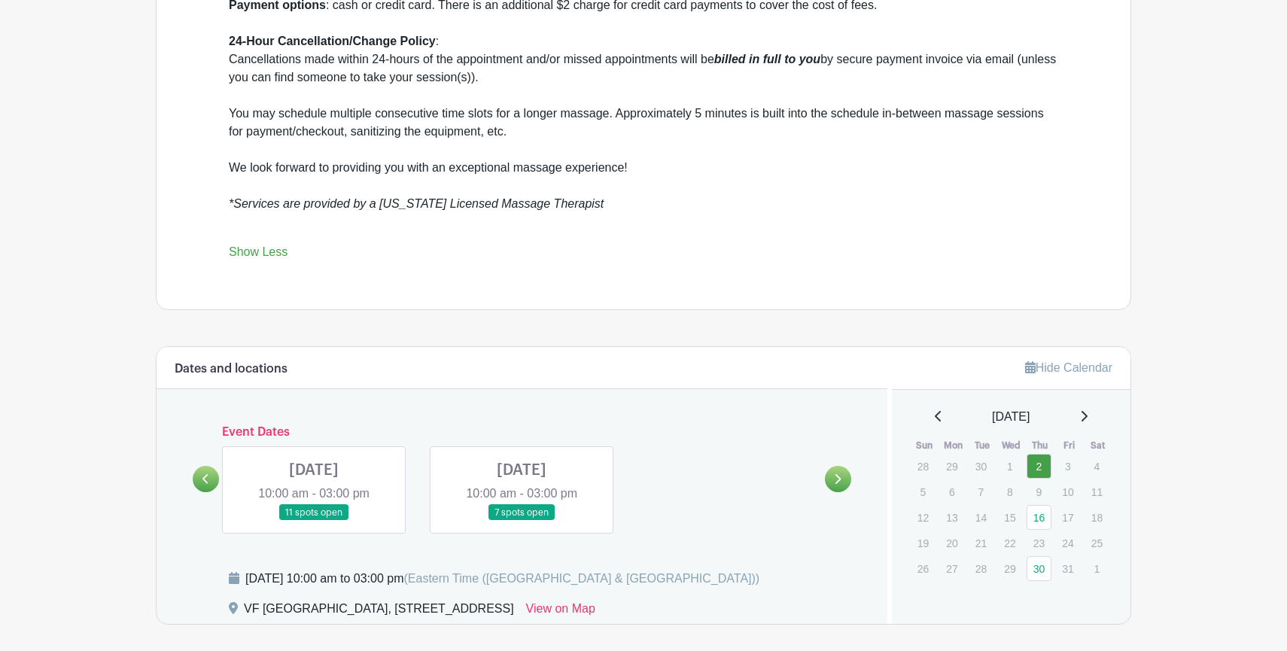
scroll to position [738, 0]
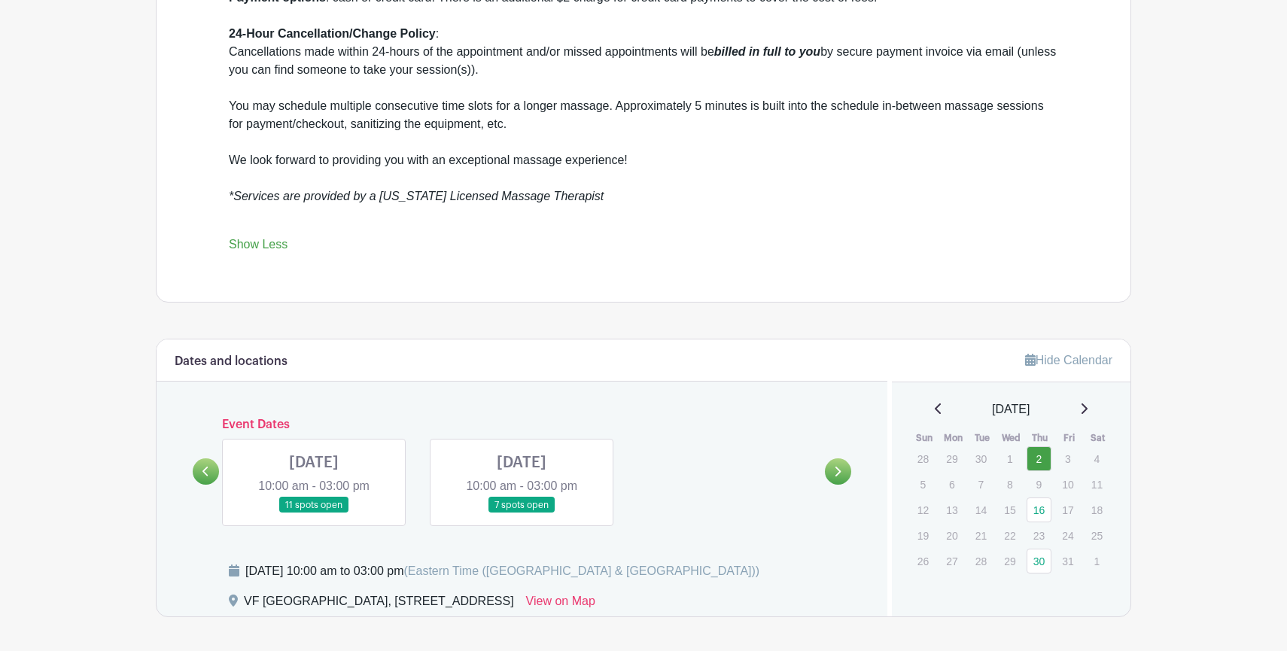
click at [314, 513] on link at bounding box center [314, 513] width 0 height 0
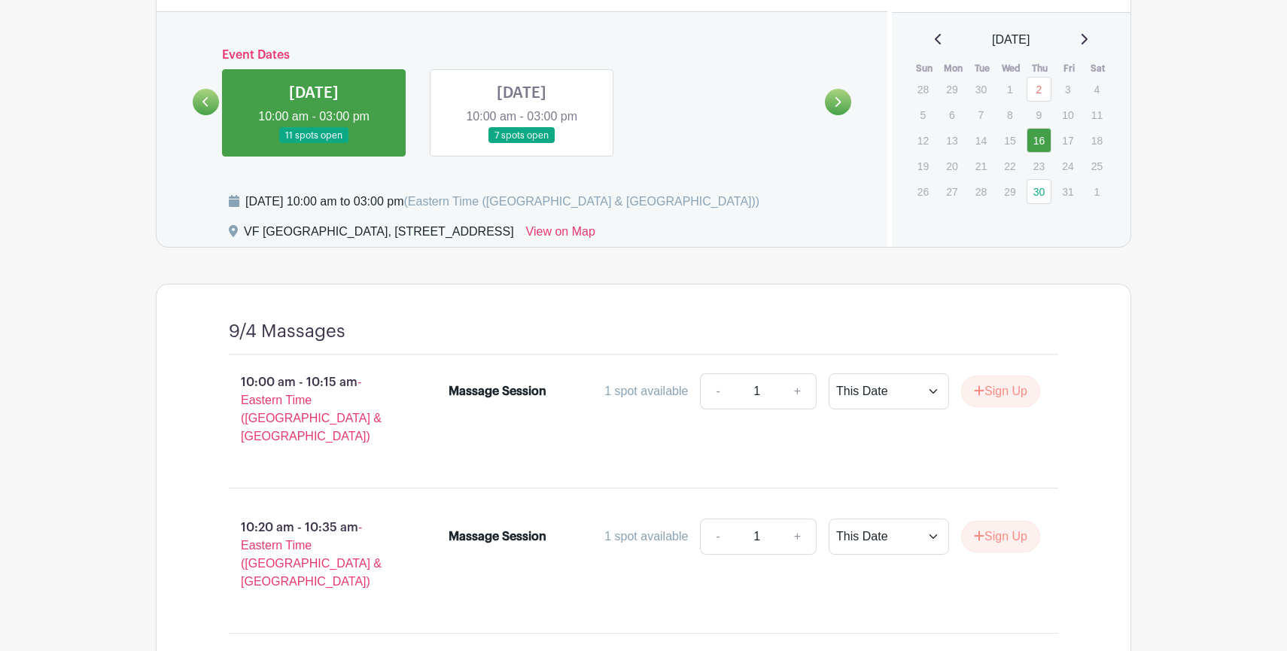
scroll to position [957, 0]
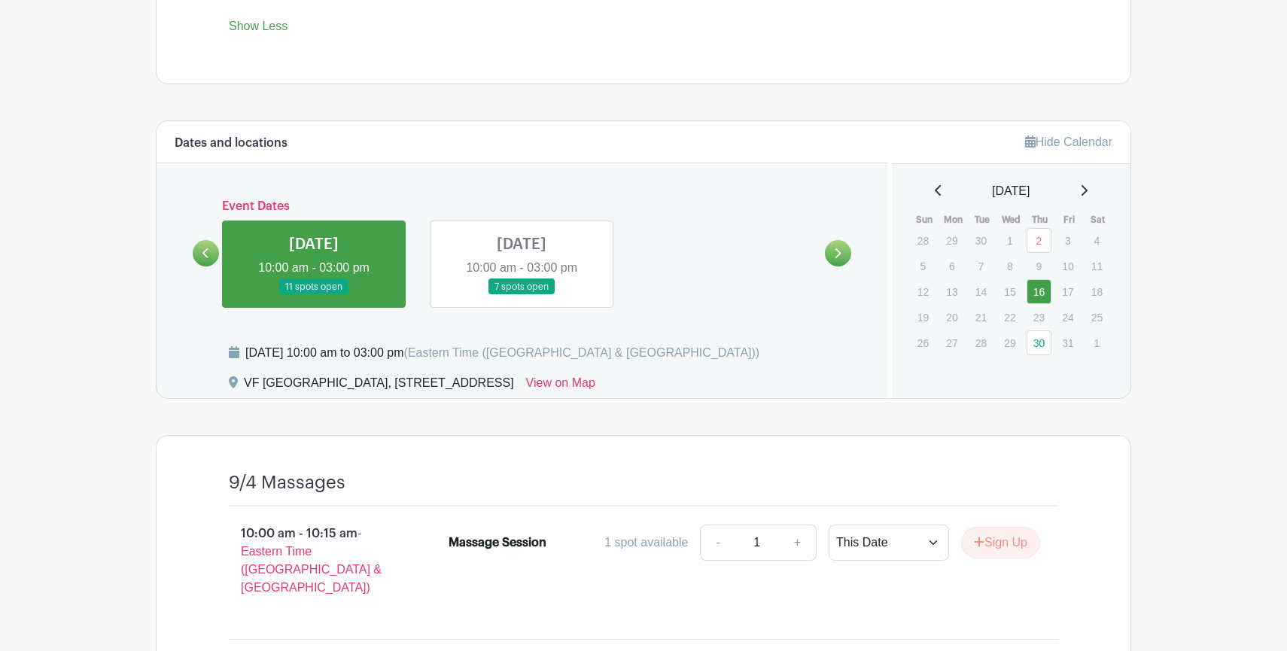
click at [202, 263] on link at bounding box center [206, 253] width 26 height 26
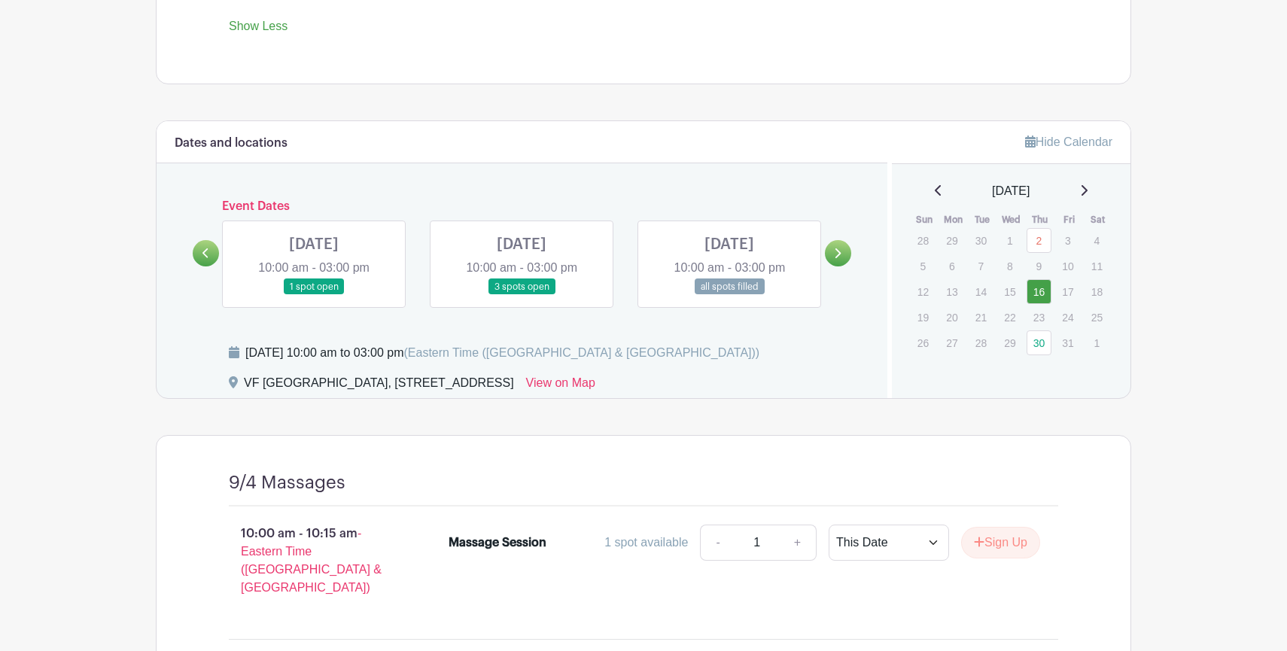
click at [215, 242] on div "Event Dates [DATE] 10:00 am - 03:00 pm 15 spots open [DATE] 10:00 am - 03:00 pm…" at bounding box center [522, 253] width 659 height 108
click at [211, 249] on link at bounding box center [206, 253] width 26 height 26
click at [832, 256] on link at bounding box center [838, 253] width 26 height 26
